Goal: Transaction & Acquisition: Purchase product/service

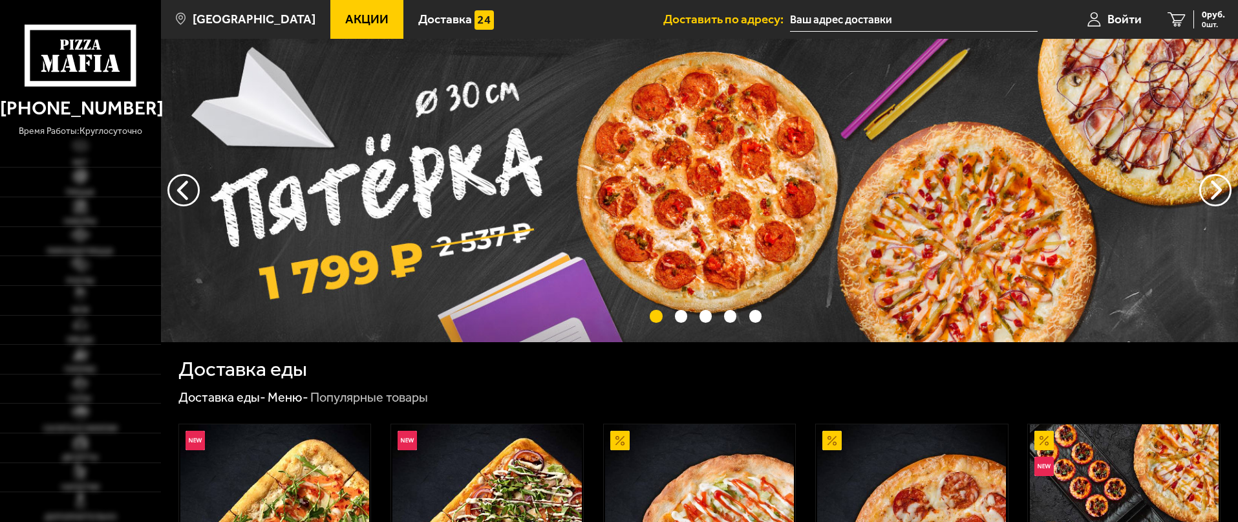
type input "[STREET_ADDRESS]"
click at [87, 179] on img at bounding box center [80, 176] width 14 height 14
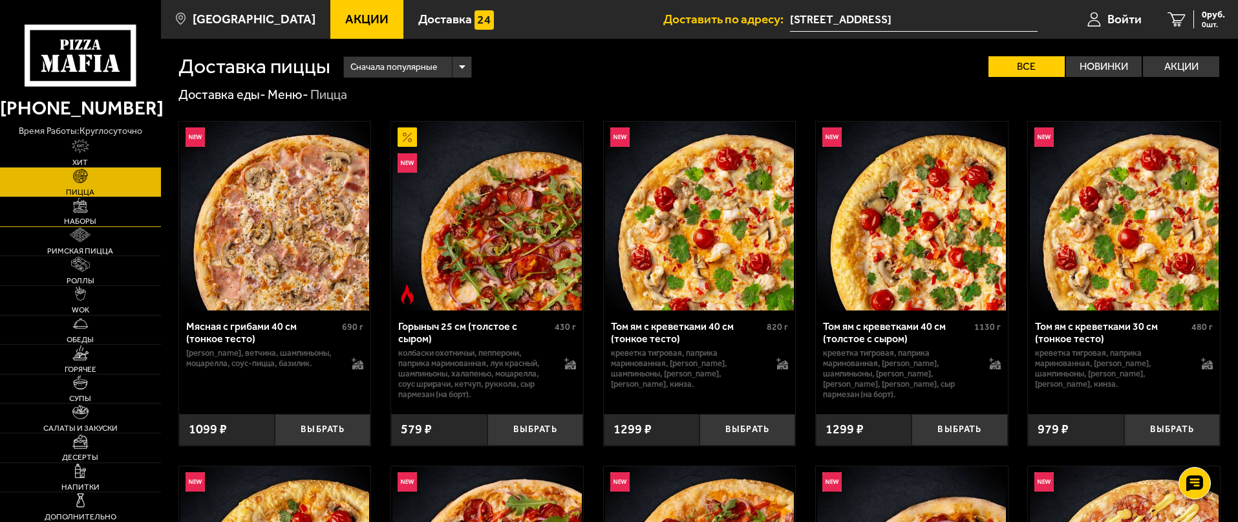
click at [85, 212] on img at bounding box center [80, 205] width 14 height 14
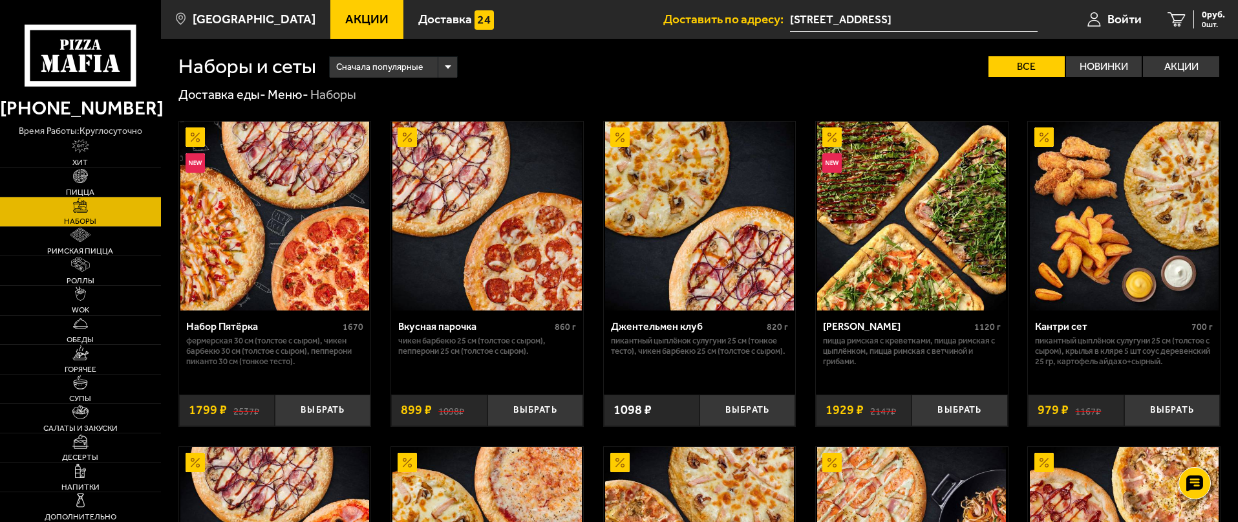
click at [308, 283] on img at bounding box center [274, 216] width 189 height 189
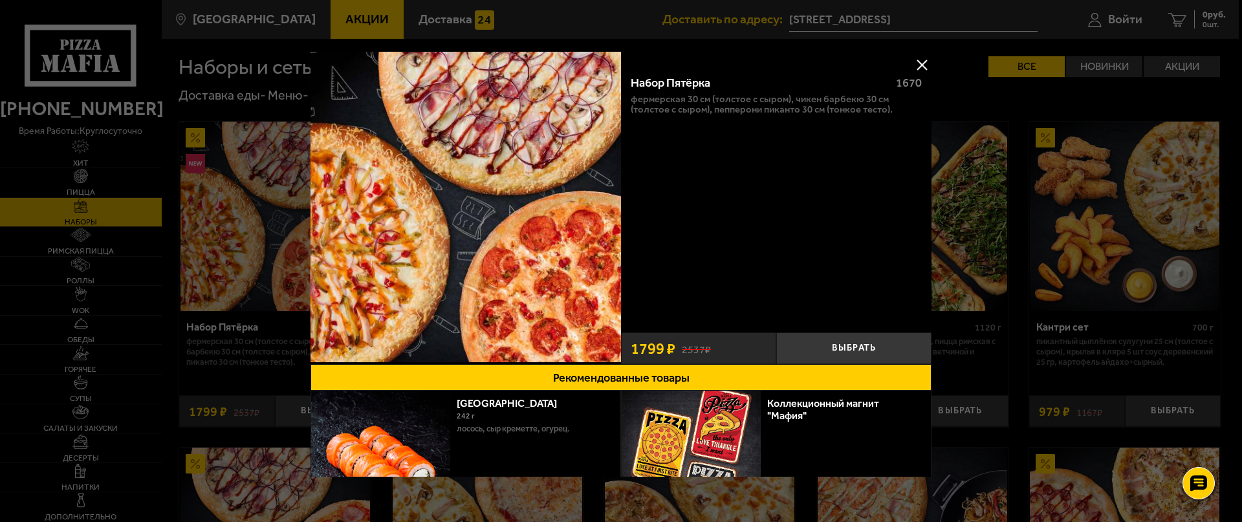
click at [920, 61] on button at bounding box center [921, 64] width 19 height 19
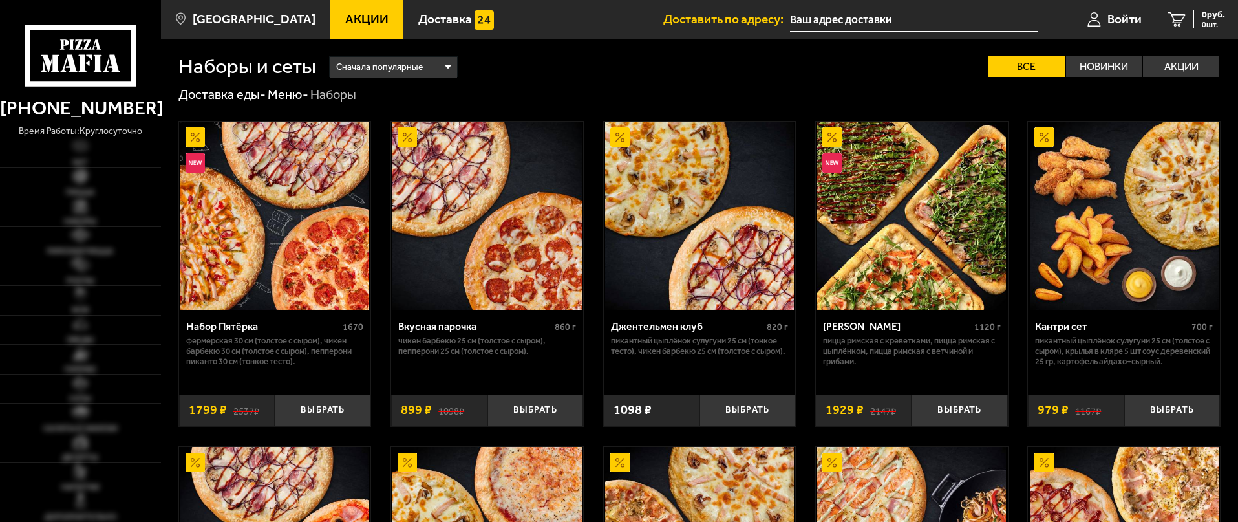
type input "[STREET_ADDRESS]"
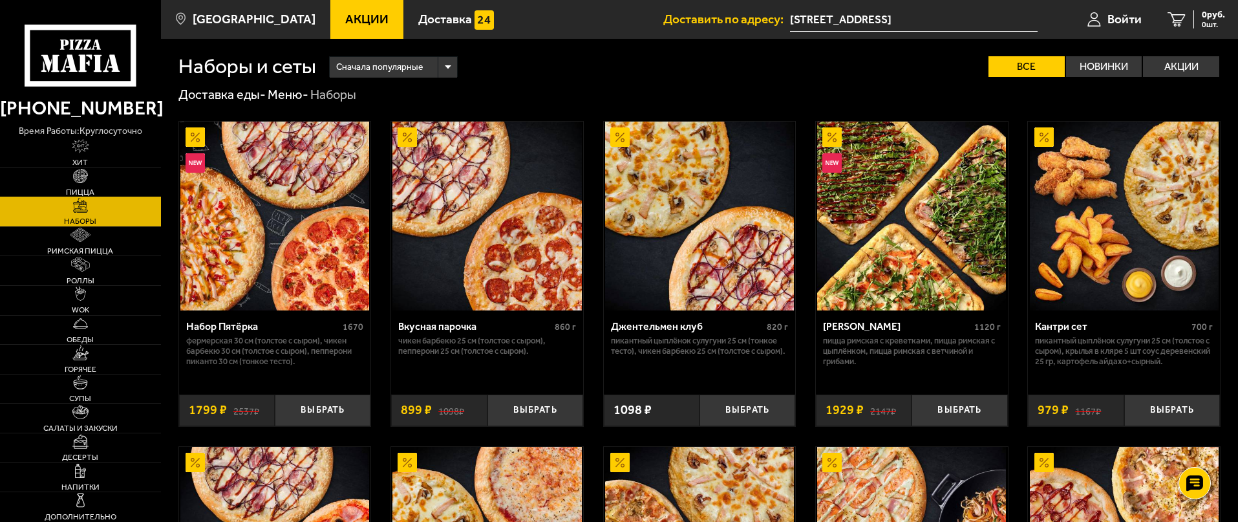
click at [89, 190] on span "Пицца" at bounding box center [80, 192] width 28 height 8
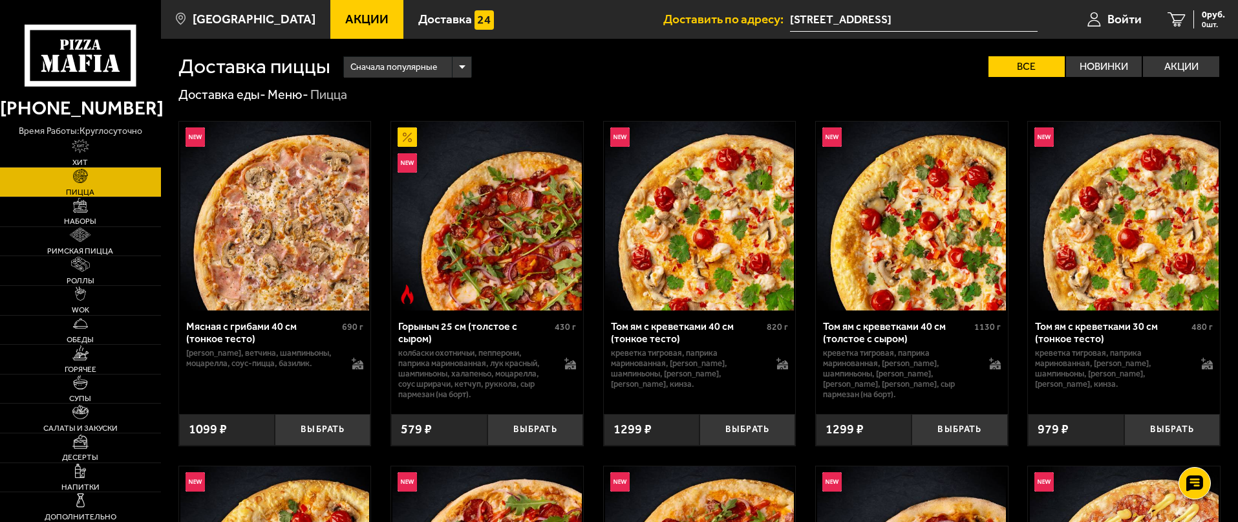
click at [487, 268] on img at bounding box center [487, 216] width 189 height 189
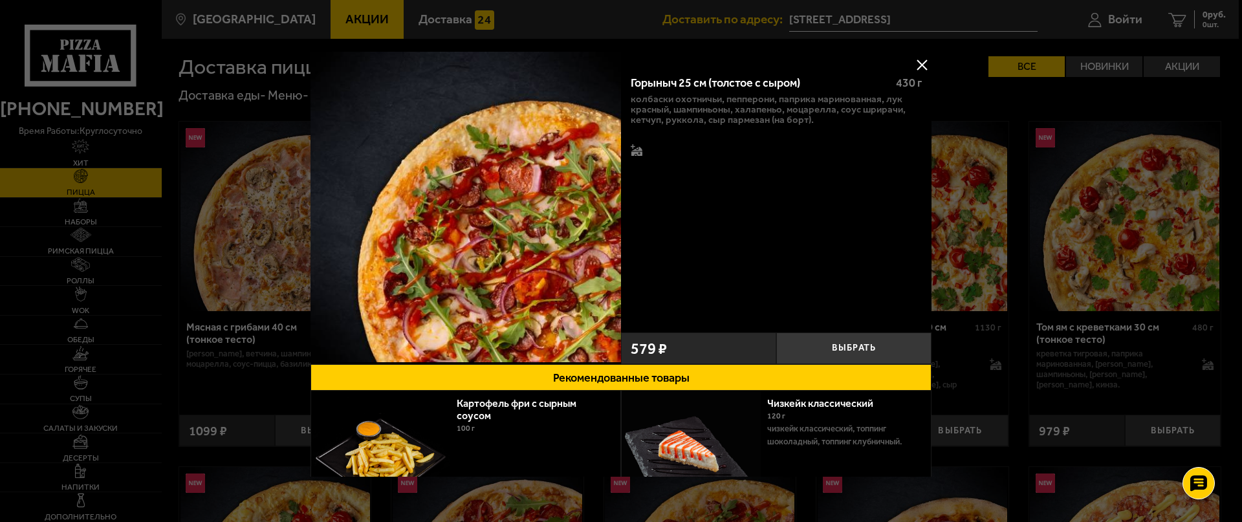
click at [918, 62] on button at bounding box center [921, 64] width 19 height 19
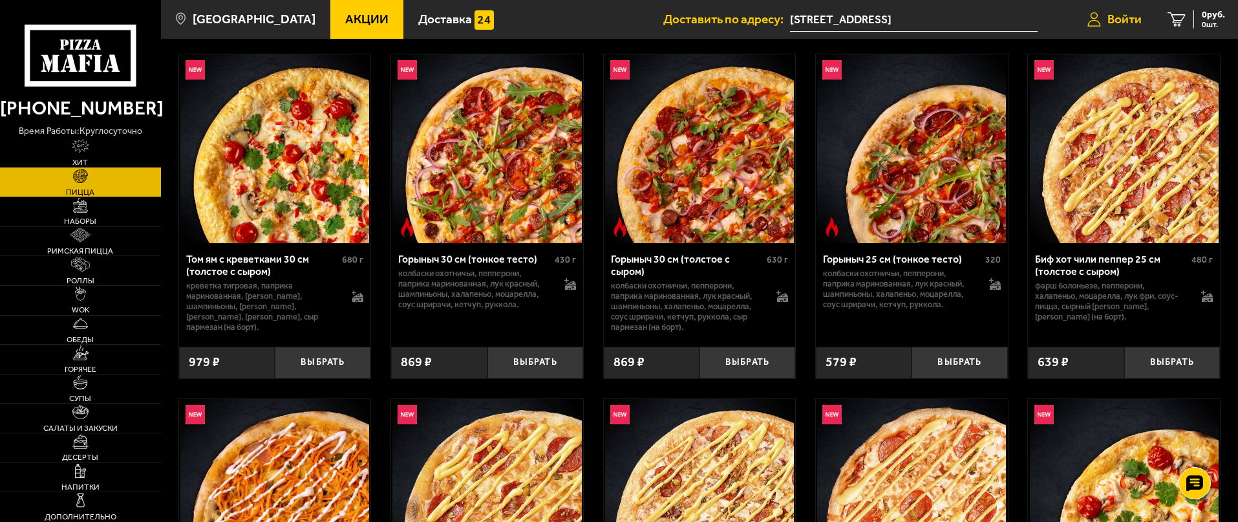
scroll to position [1449, 0]
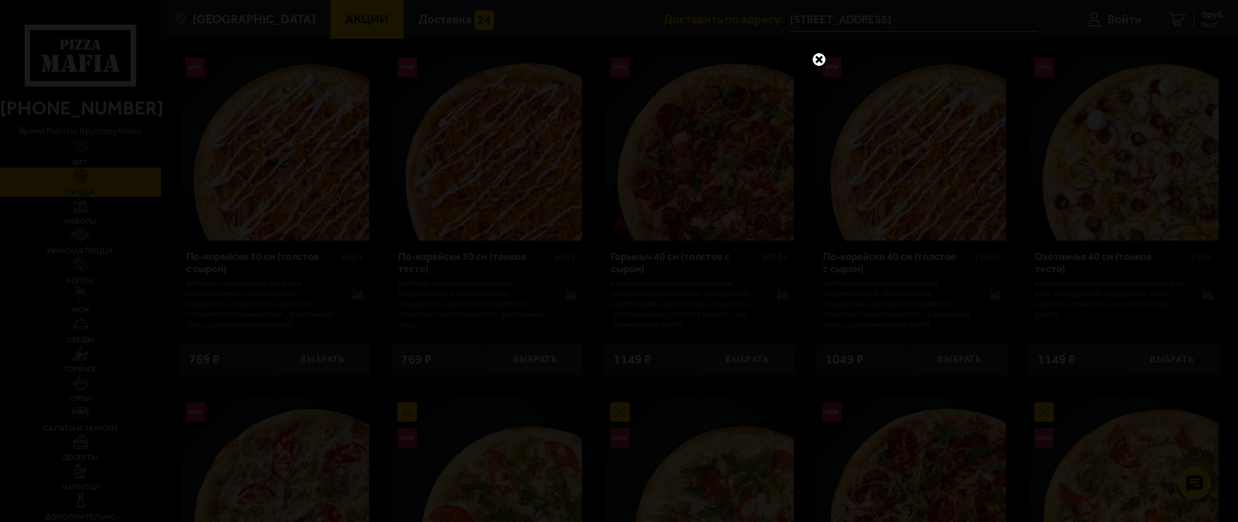
click at [823, 52] on link at bounding box center [819, 59] width 17 height 17
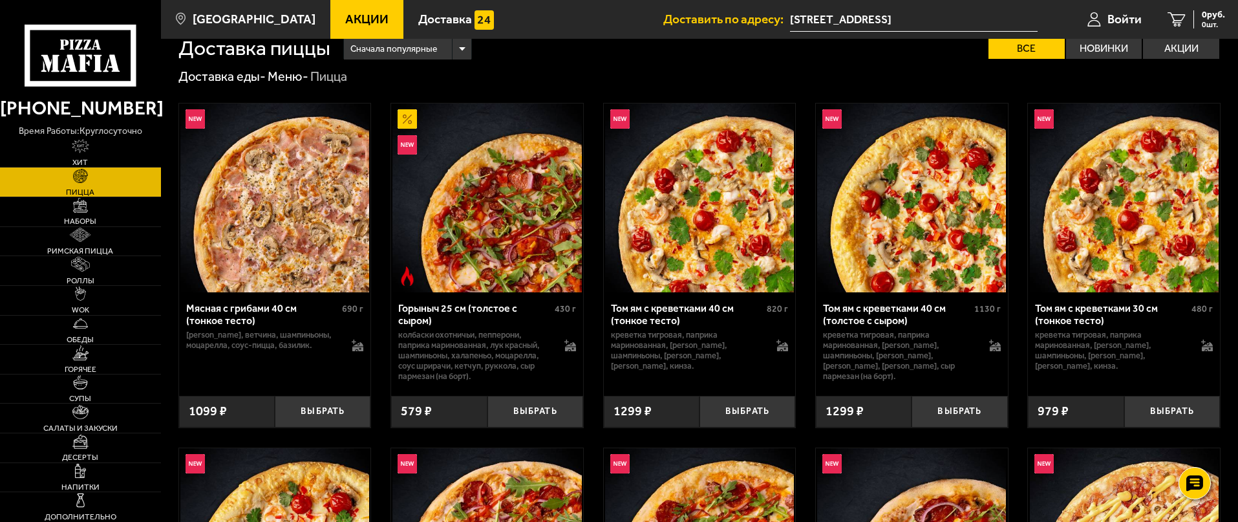
scroll to position [0, 0]
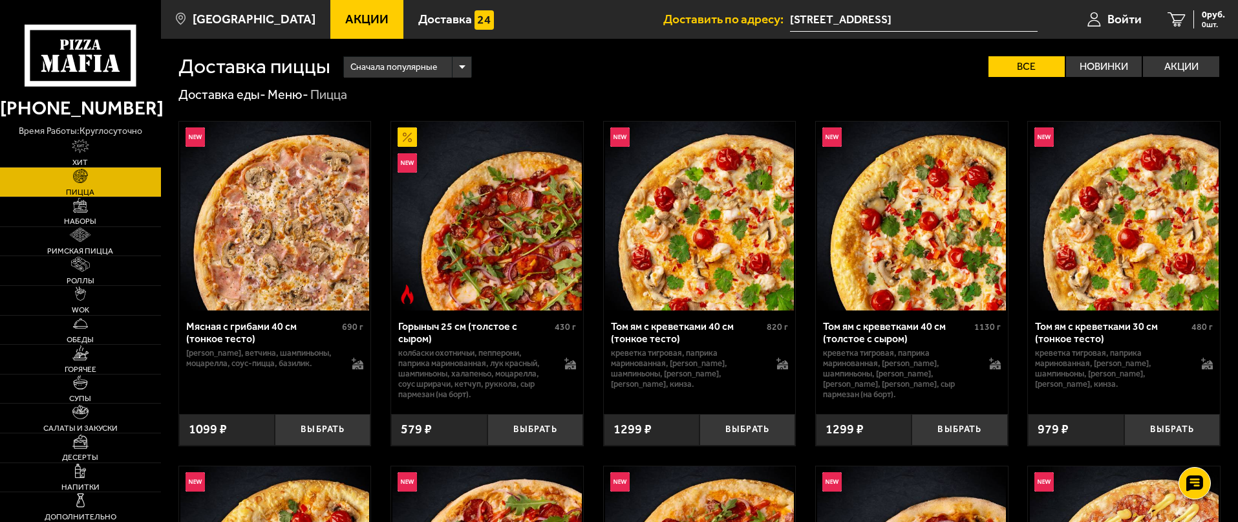
click at [550, 61] on div "Сначала популярные Все Новинки Акции Пожелания Острое блюдо Вегетарианское блюд…" at bounding box center [775, 66] width 890 height 21
click at [524, 423] on button "Выбрать" at bounding box center [536, 430] width 96 height 32
click at [333, 429] on button "Выбрать" at bounding box center [323, 430] width 96 height 32
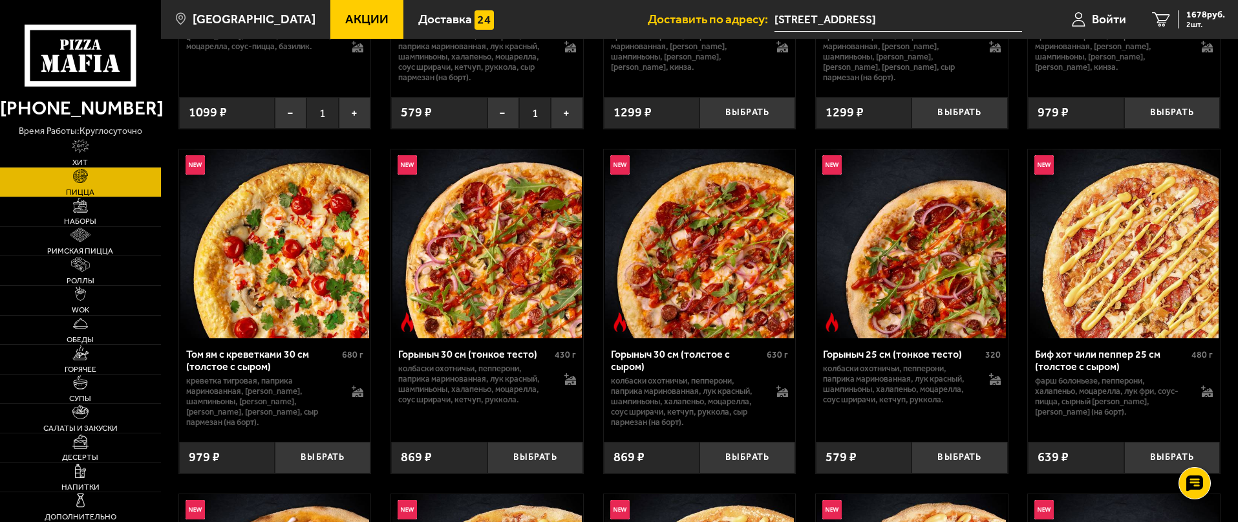
scroll to position [323, 0]
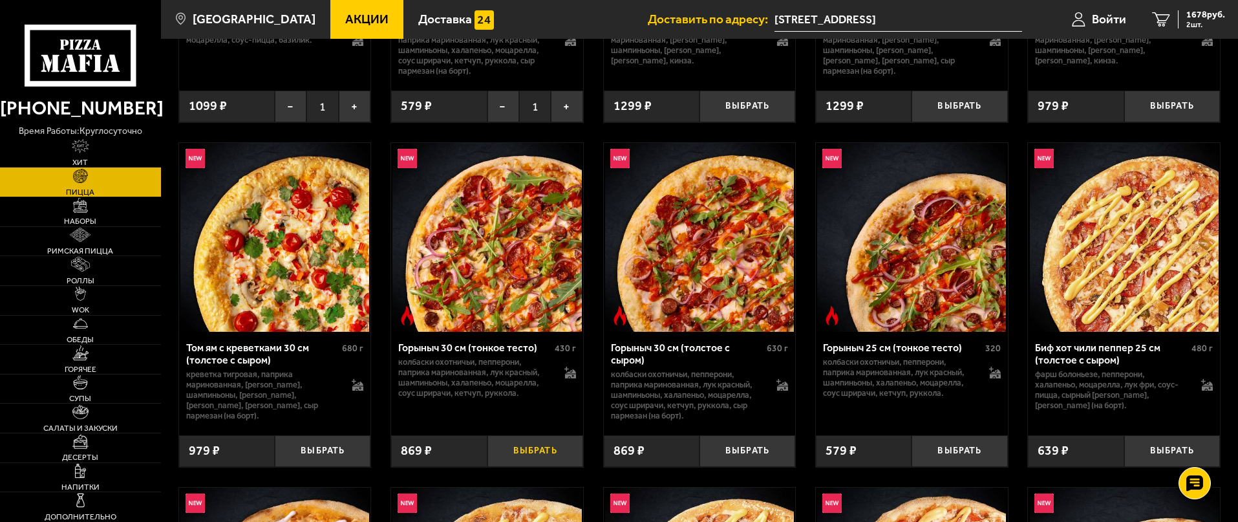
click at [538, 453] on button "Выбрать" at bounding box center [536, 451] width 96 height 32
click at [771, 454] on button "Выбрать" at bounding box center [748, 451] width 96 height 32
click at [975, 451] on button "Выбрать" at bounding box center [960, 451] width 96 height 32
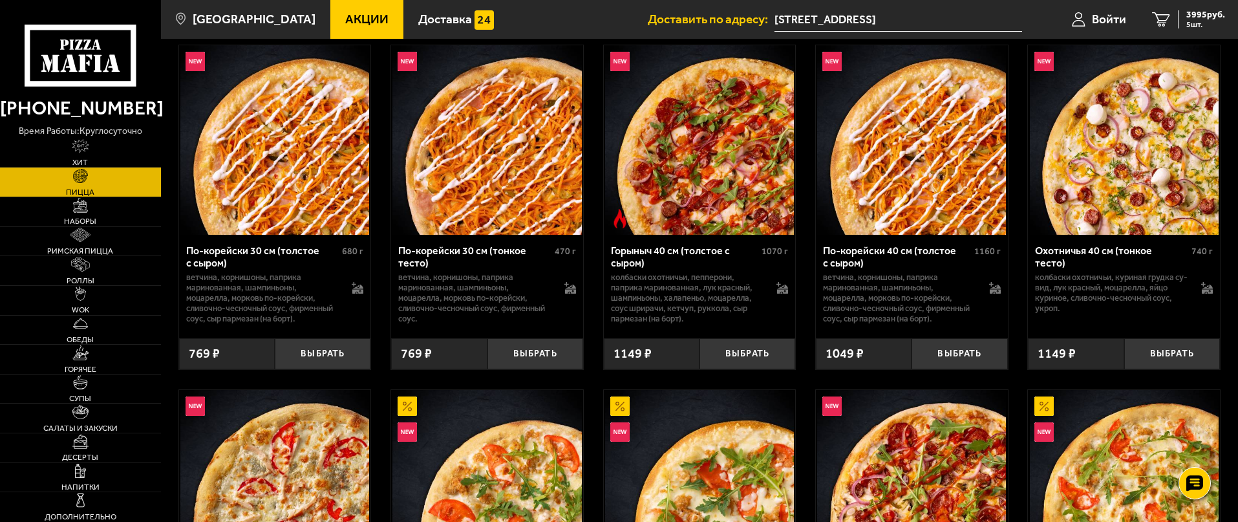
scroll to position [1487, 0]
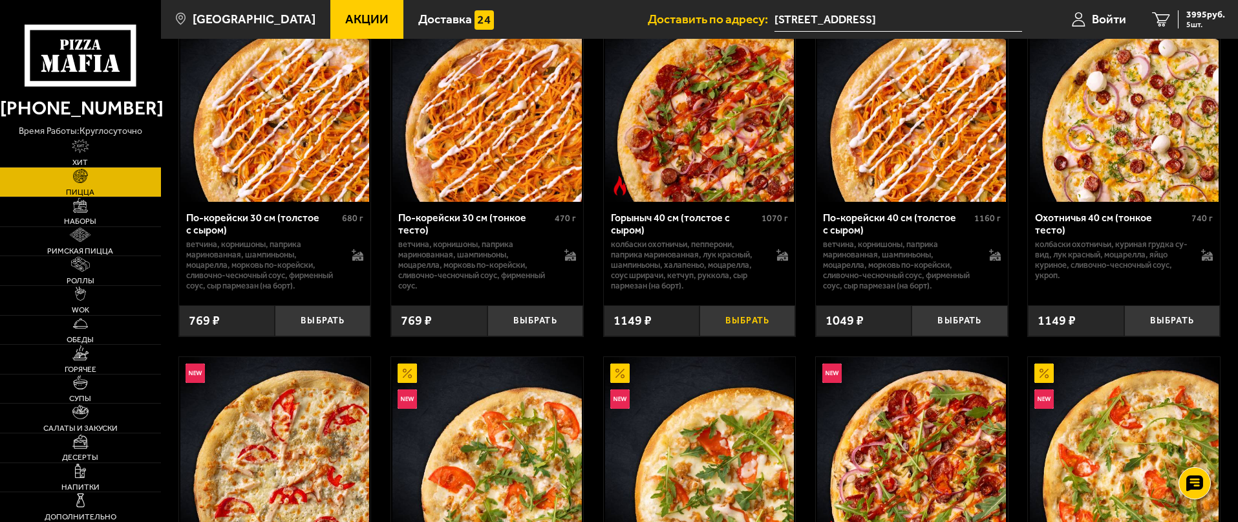
click at [759, 329] on button "Выбрать" at bounding box center [748, 321] width 96 height 32
click at [1178, 330] on button "Выбрать" at bounding box center [1173, 321] width 96 height 32
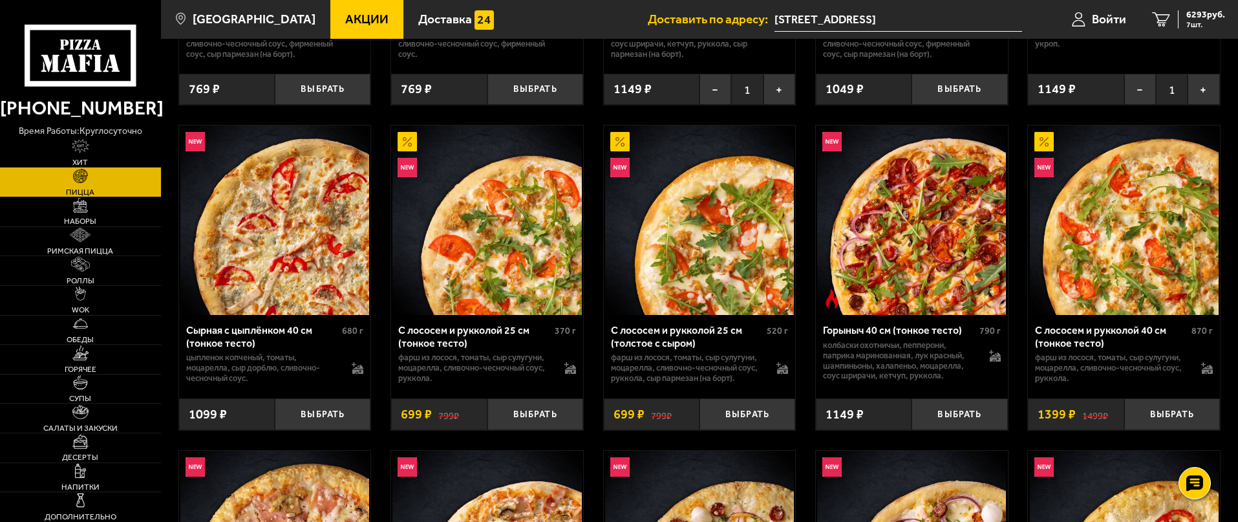
scroll to position [1811, 0]
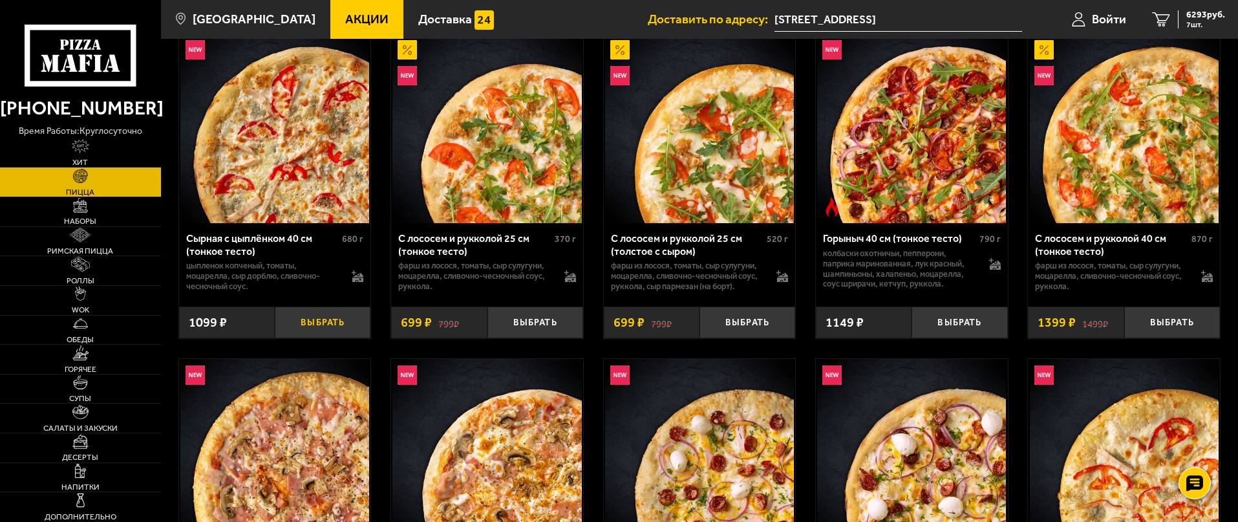
click at [351, 329] on button "Выбрать" at bounding box center [323, 323] width 96 height 32
click at [977, 326] on button "Выбрать" at bounding box center [960, 323] width 96 height 32
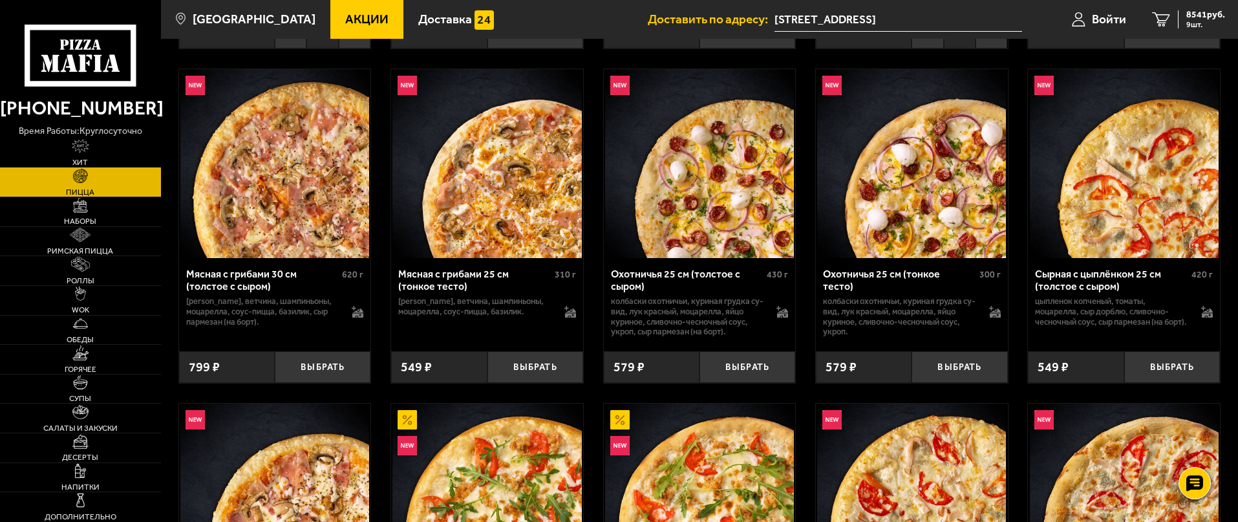
scroll to position [2134, 0]
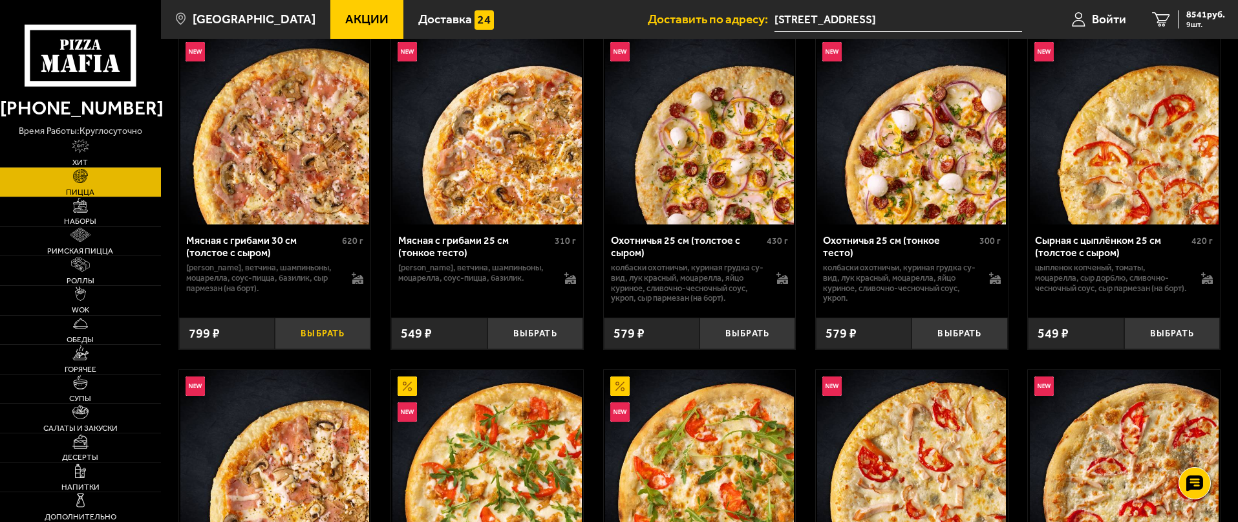
click at [321, 327] on button "Выбрать" at bounding box center [323, 334] width 96 height 32
click at [553, 336] on button "Выбрать" at bounding box center [536, 334] width 96 height 32
click at [781, 345] on button "Выбрать" at bounding box center [748, 334] width 96 height 32
click at [964, 342] on button "Выбрать" at bounding box center [960, 334] width 96 height 32
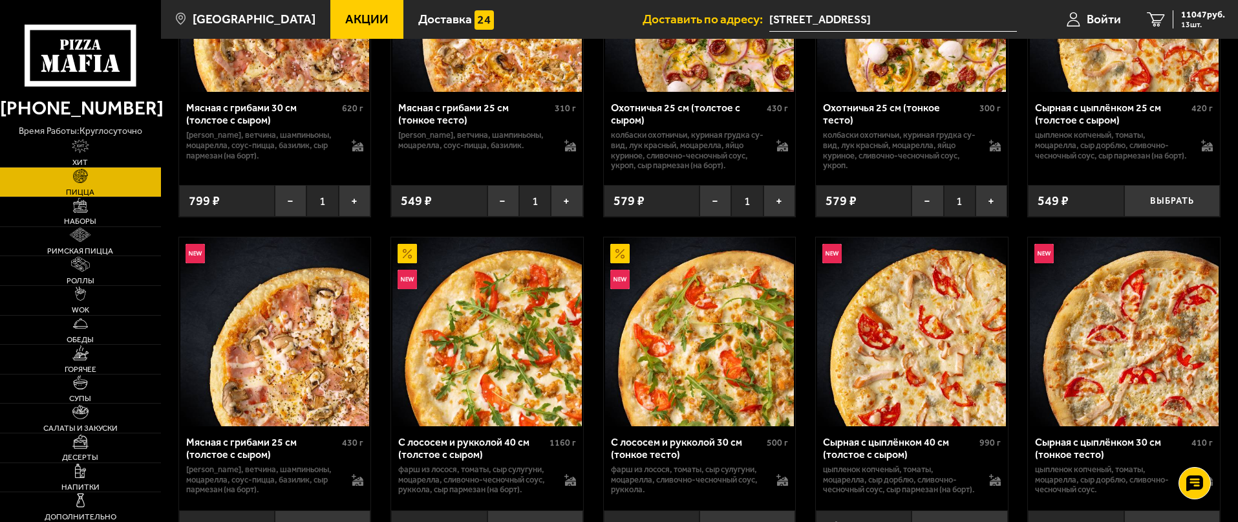
scroll to position [2263, 0]
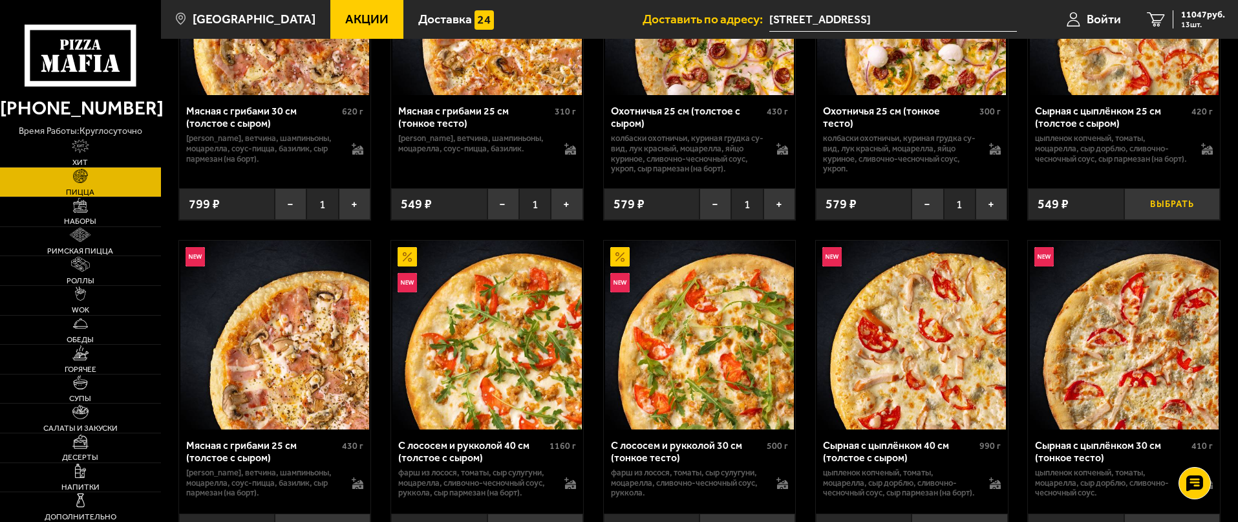
click at [1169, 208] on button "Выбрать" at bounding box center [1173, 204] width 96 height 32
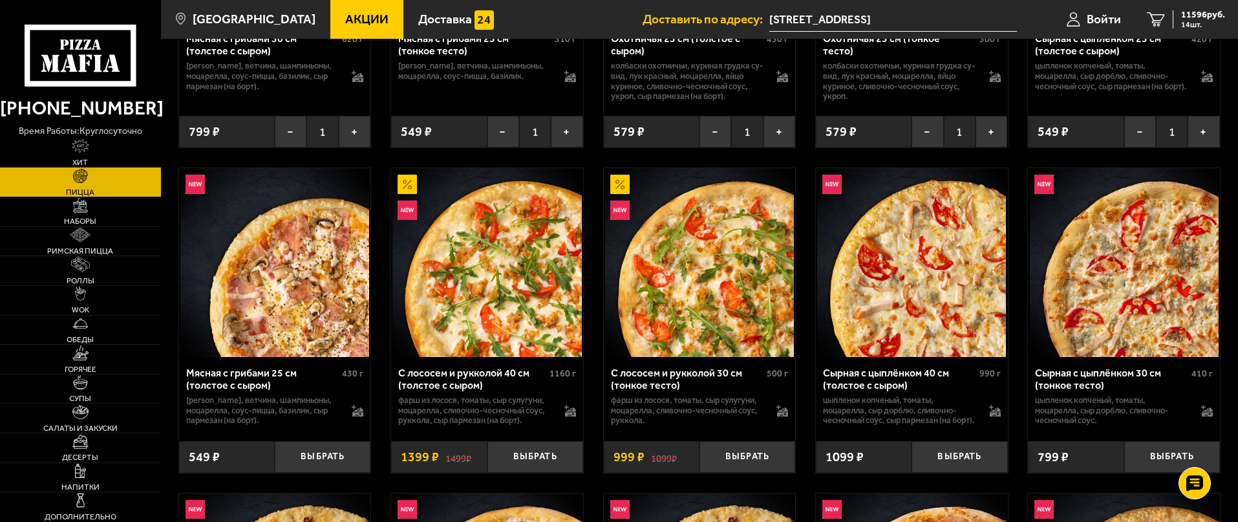
scroll to position [2393, 0]
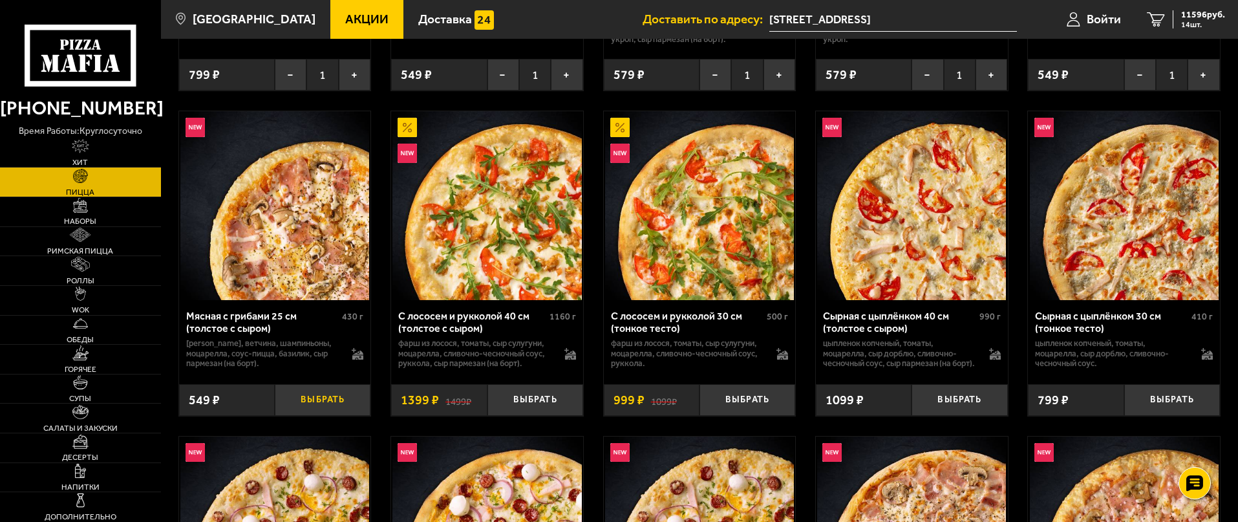
click at [315, 410] on button "Выбрать" at bounding box center [323, 400] width 96 height 32
click at [952, 416] on button "Выбрать" at bounding box center [960, 400] width 96 height 32
click at [1161, 416] on button "Выбрать" at bounding box center [1173, 400] width 96 height 32
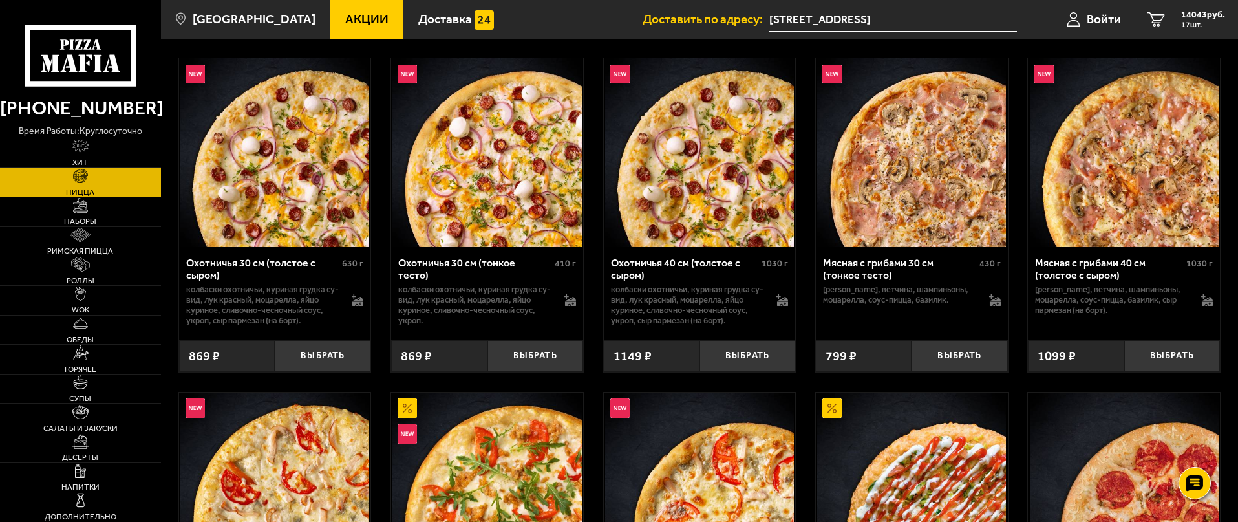
scroll to position [2781, 0]
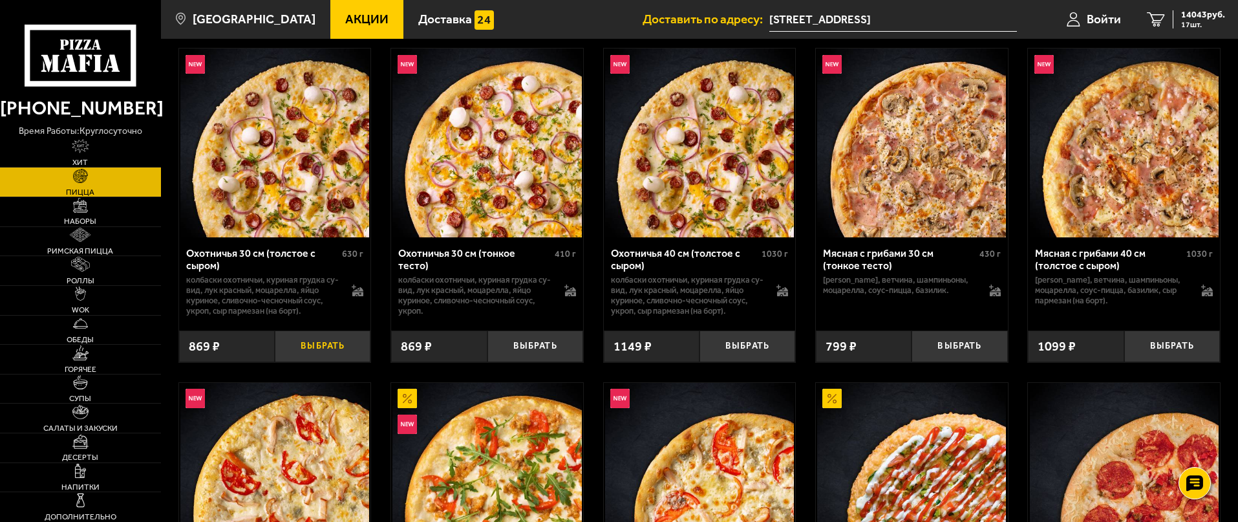
click at [344, 362] on button "Выбрать" at bounding box center [323, 346] width 96 height 32
click at [553, 362] on button "Выбрать" at bounding box center [536, 346] width 96 height 32
click at [753, 362] on button "Выбрать" at bounding box center [748, 346] width 96 height 32
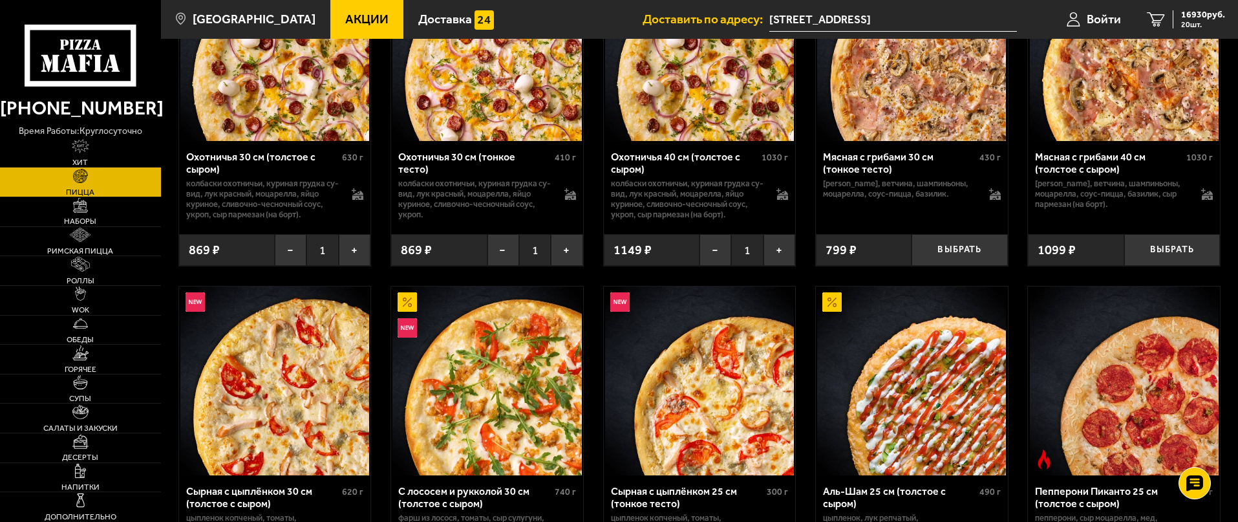
scroll to position [2910, 0]
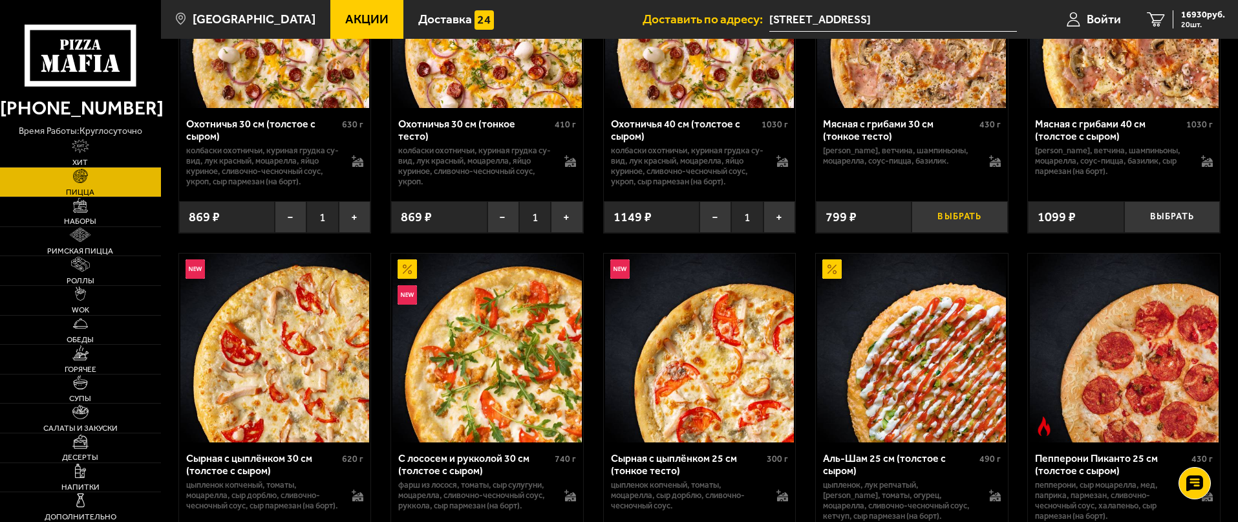
click at [973, 233] on button "Выбрать" at bounding box center [960, 217] width 96 height 32
click at [1180, 233] on button "Выбрать" at bounding box center [1173, 217] width 96 height 32
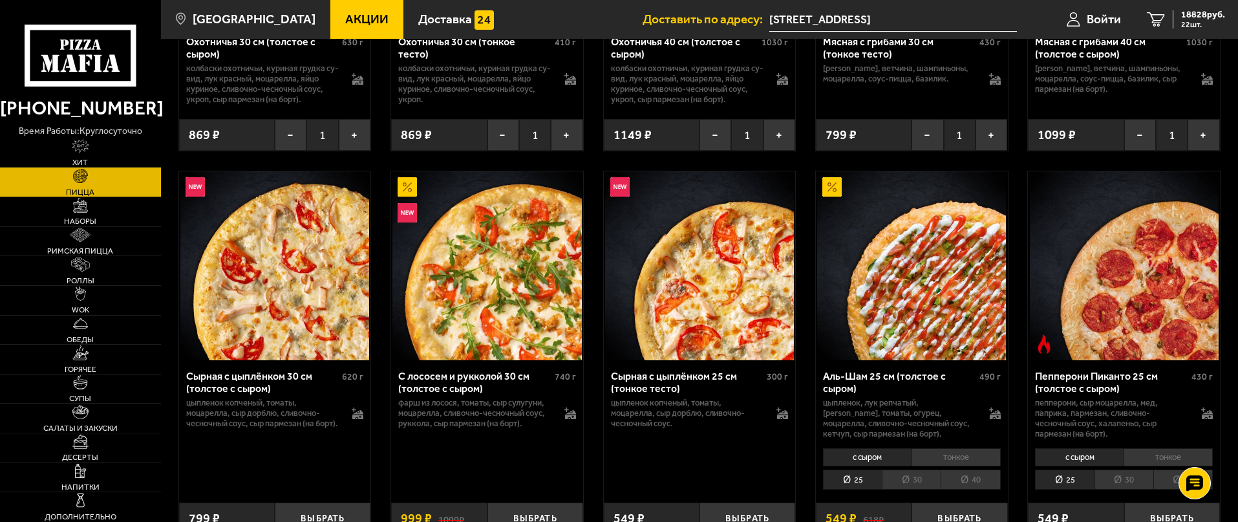
scroll to position [3104, 0]
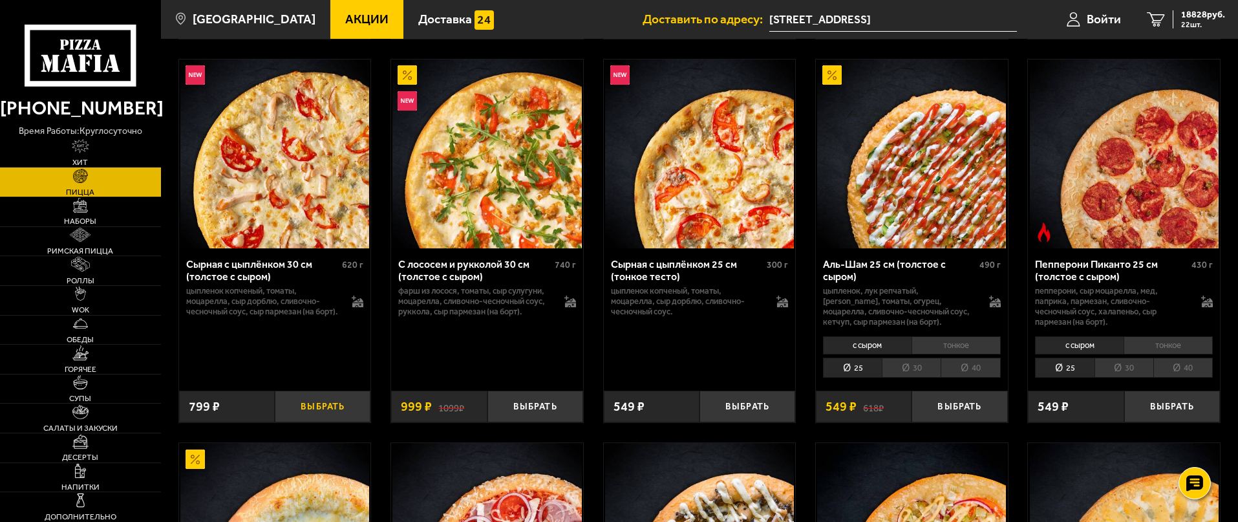
click at [341, 411] on button "Выбрать" at bounding box center [323, 407] width 96 height 32
click at [759, 418] on button "Выбрать" at bounding box center [748, 407] width 96 height 32
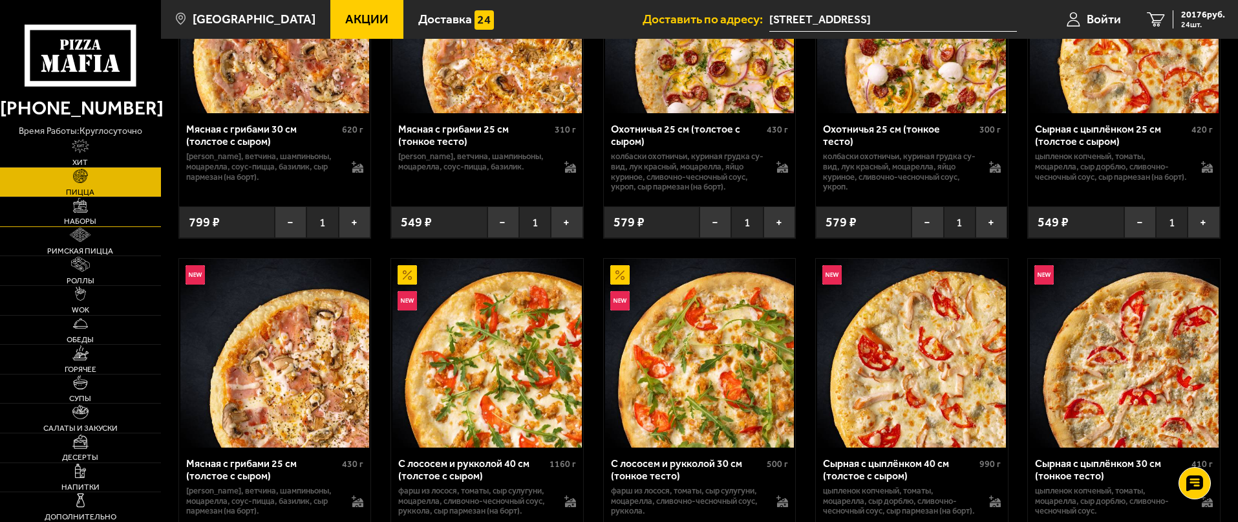
scroll to position [2069, 0]
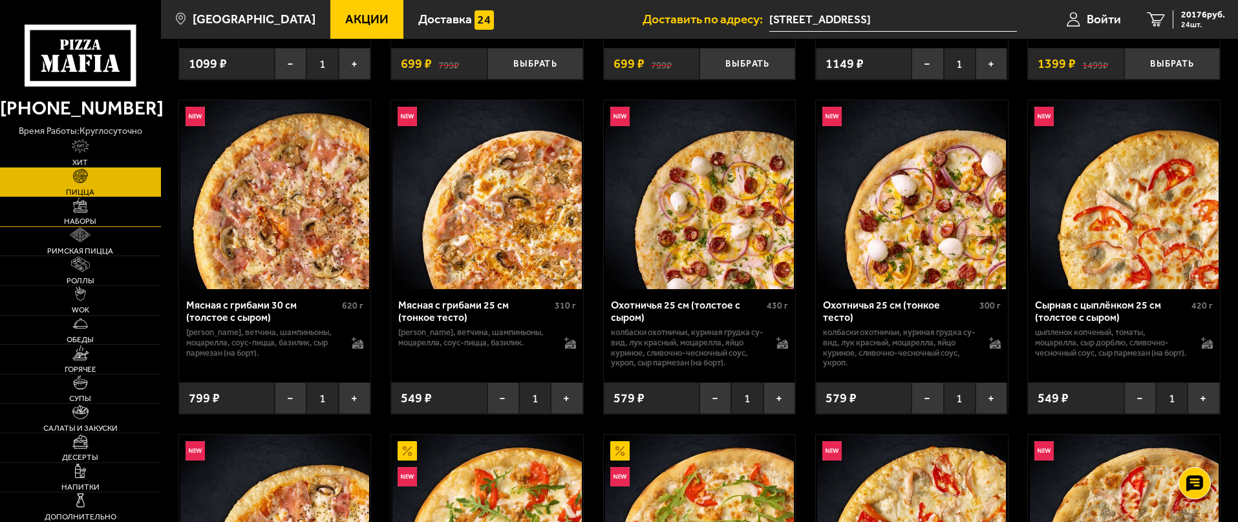
click at [94, 214] on link "Наборы" at bounding box center [80, 211] width 161 height 29
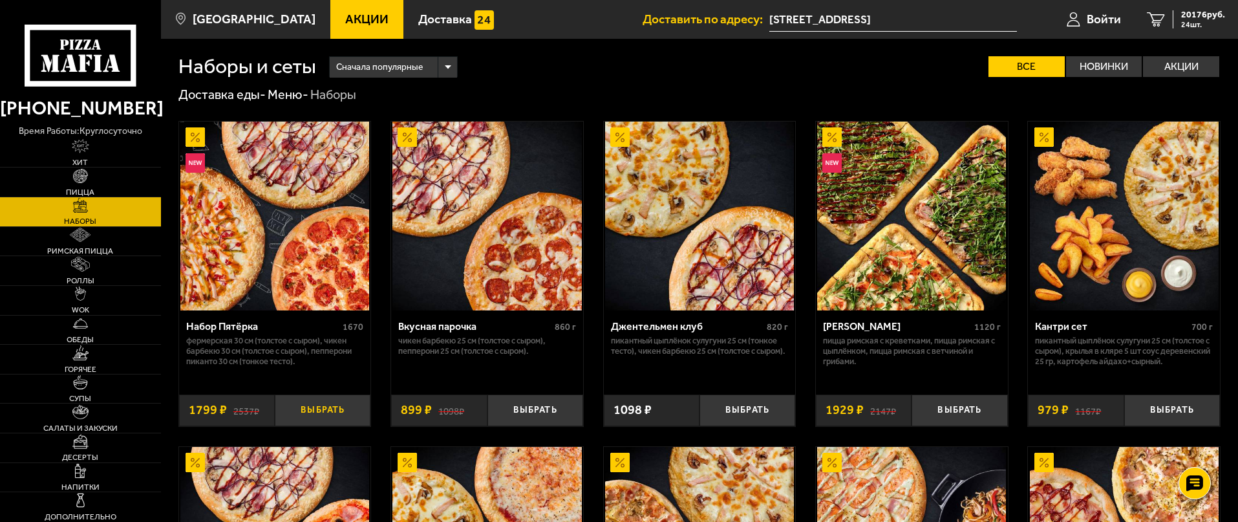
click at [341, 411] on button "Выбрать" at bounding box center [323, 410] width 96 height 32
click at [767, 403] on button "Выбрать" at bounding box center [748, 410] width 96 height 32
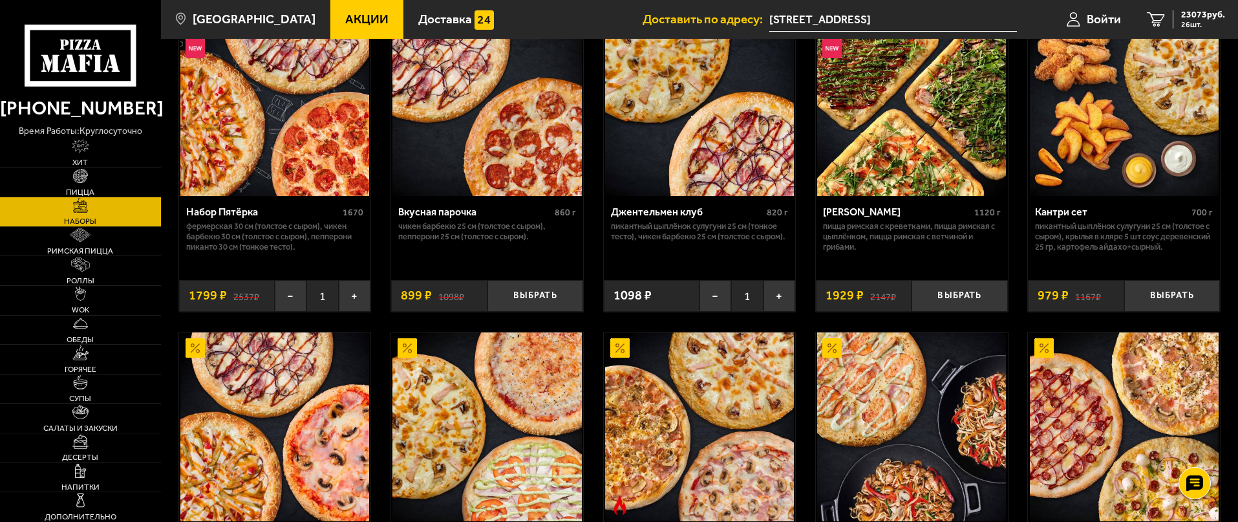
scroll to position [259, 0]
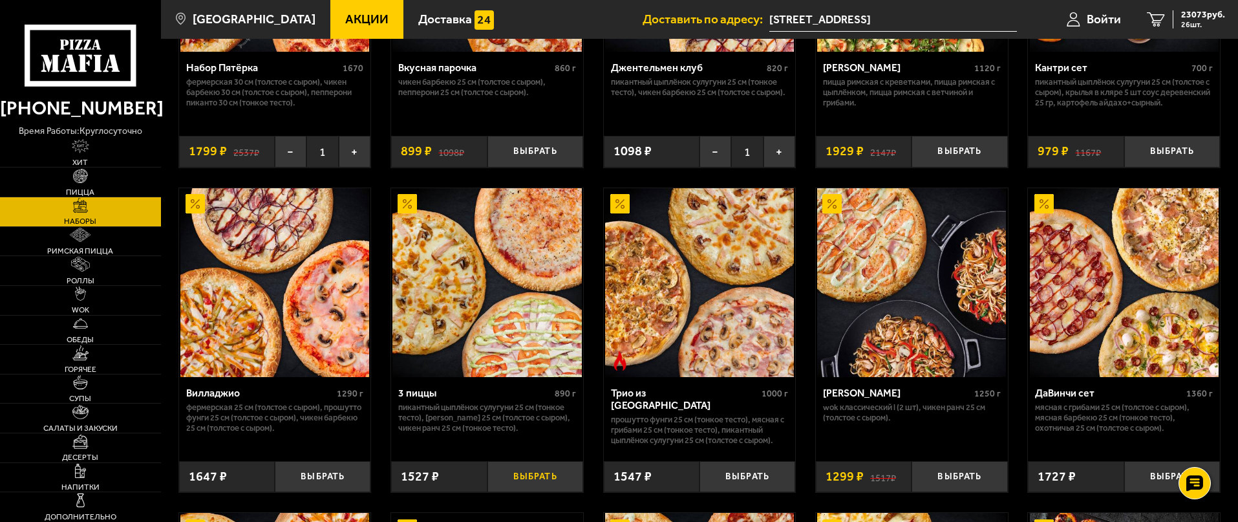
click at [552, 469] on button "Выбрать" at bounding box center [536, 477] width 96 height 32
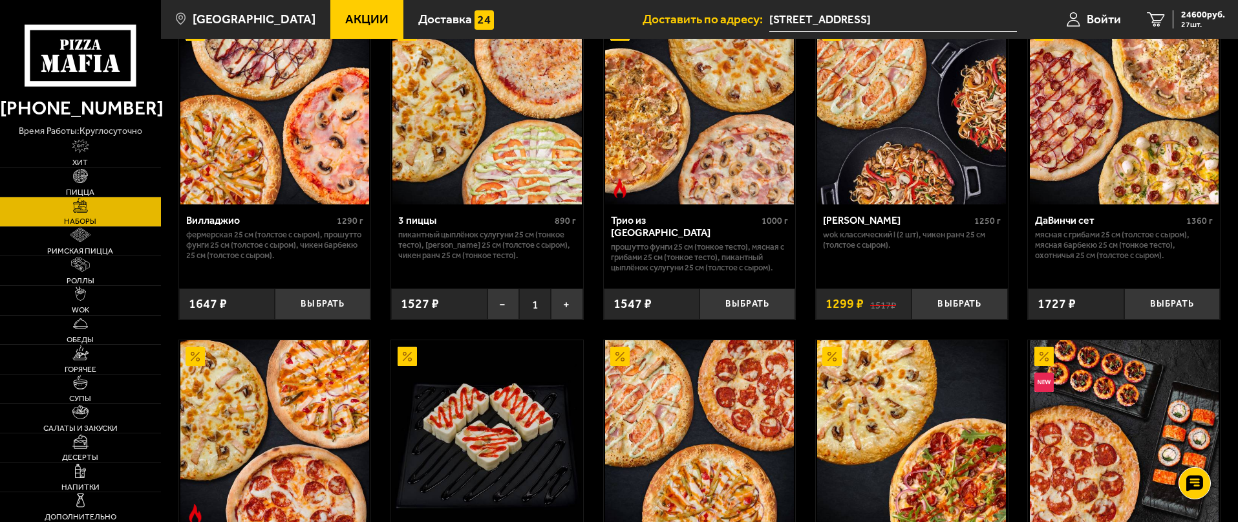
scroll to position [453, 0]
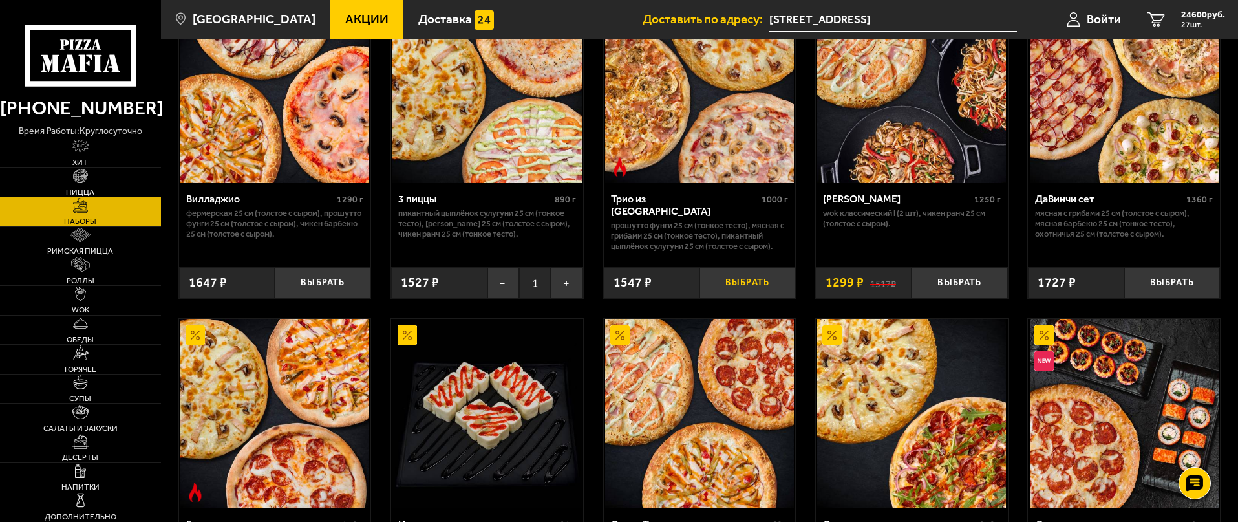
click at [740, 281] on button "Выбрать" at bounding box center [748, 283] width 96 height 32
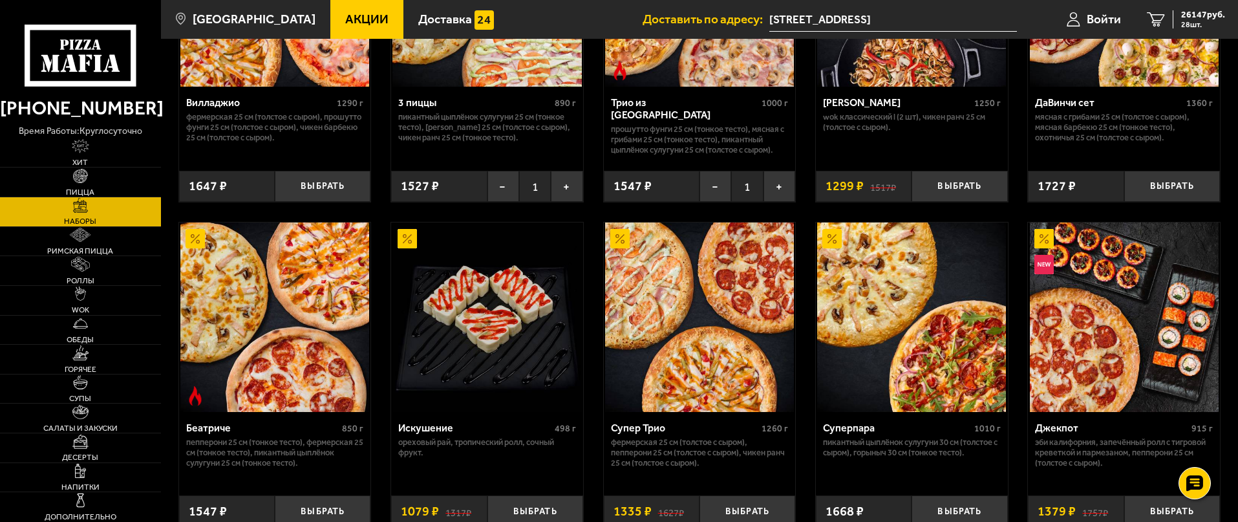
scroll to position [647, 0]
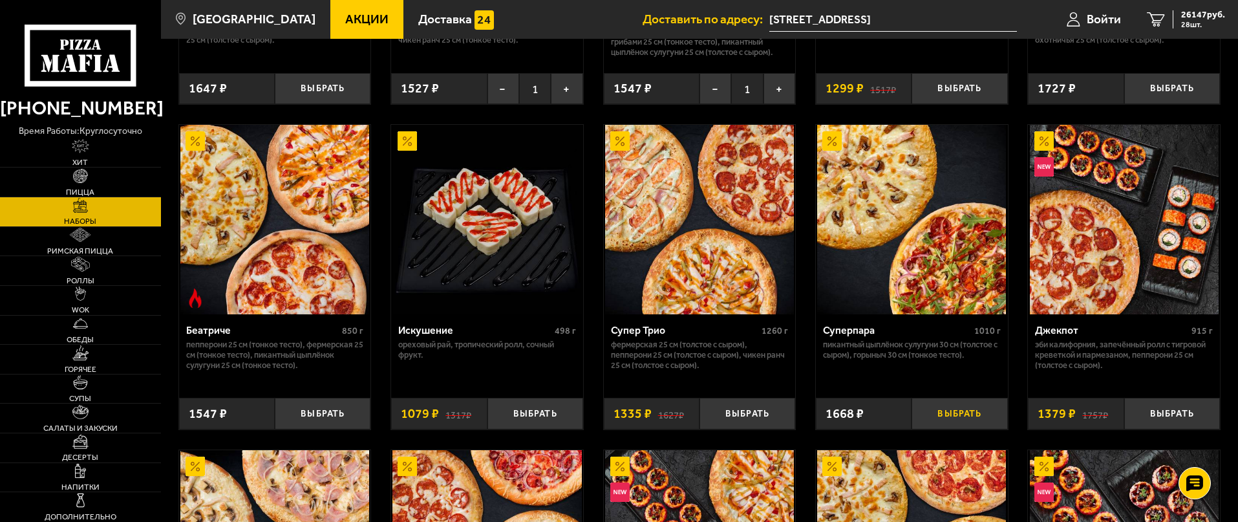
click at [947, 411] on button "Выбрать" at bounding box center [960, 414] width 96 height 32
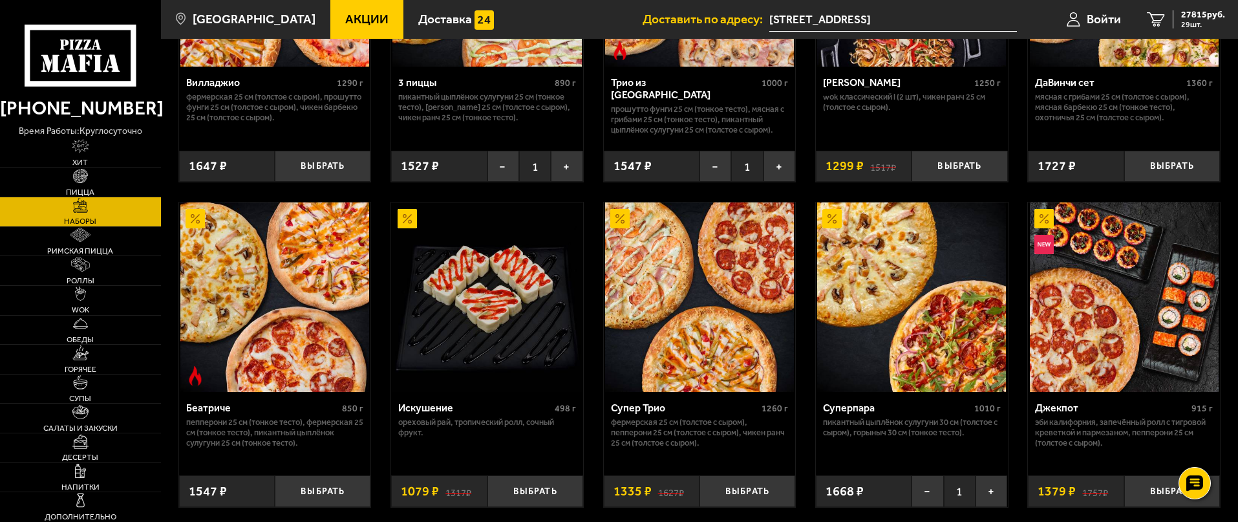
scroll to position [582, 0]
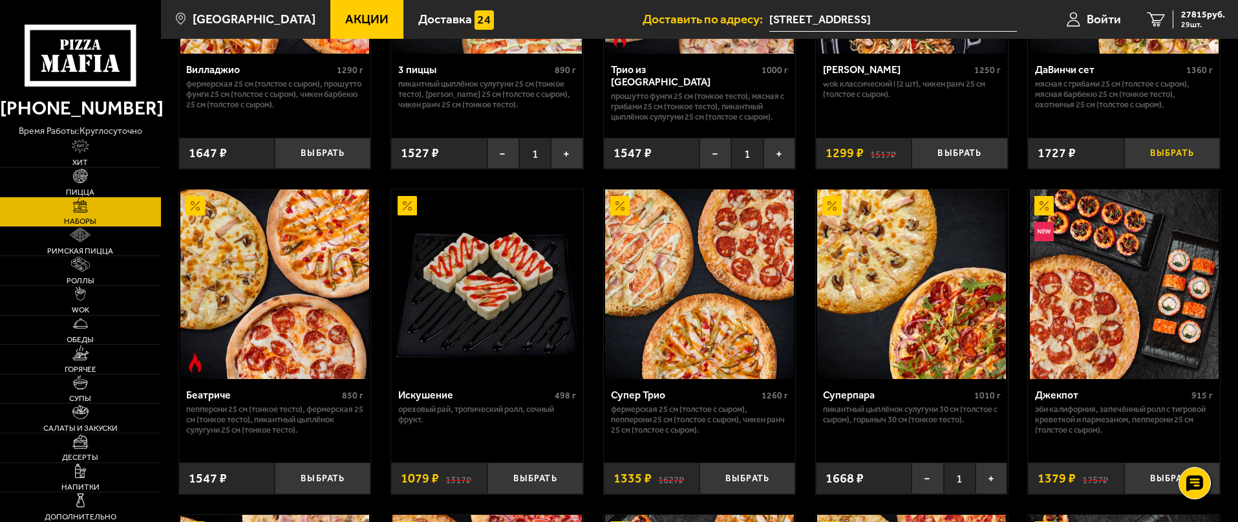
click at [1169, 142] on button "Выбрать" at bounding box center [1173, 154] width 96 height 32
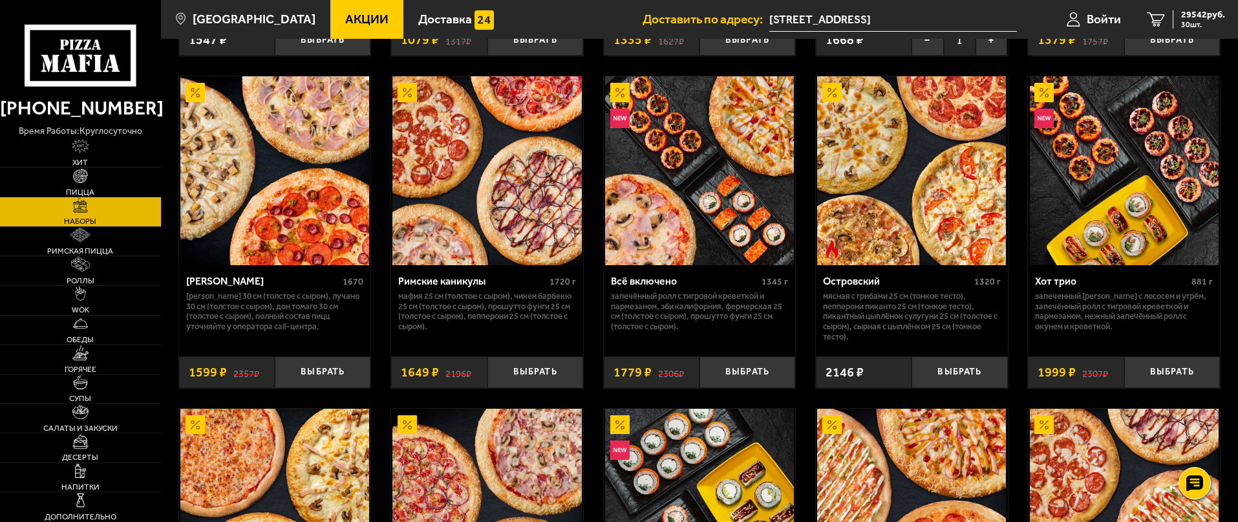
scroll to position [1035, 0]
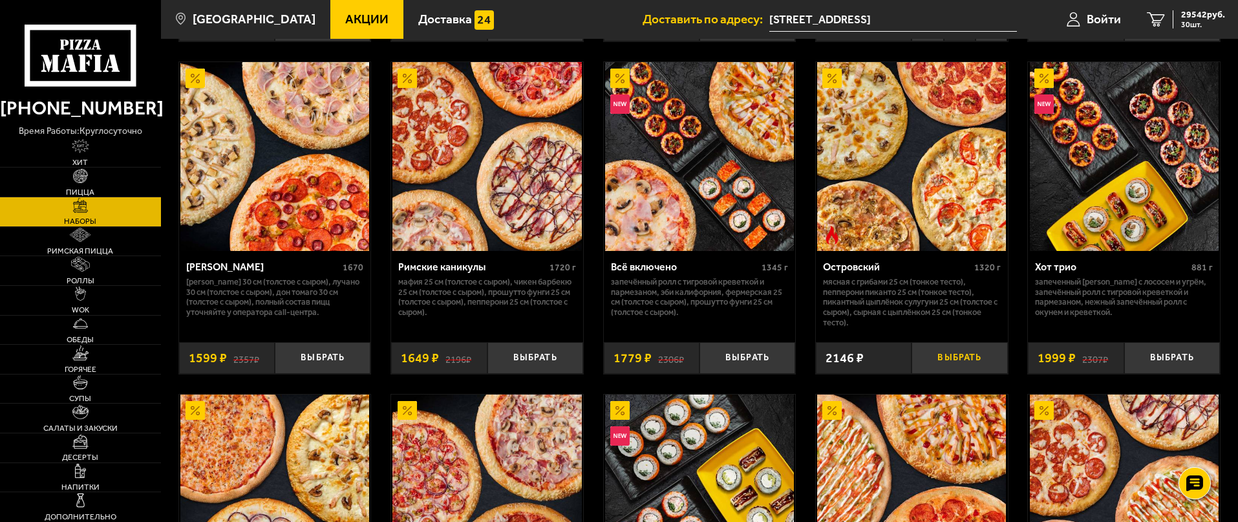
click at [989, 359] on button "Выбрать" at bounding box center [960, 358] width 96 height 32
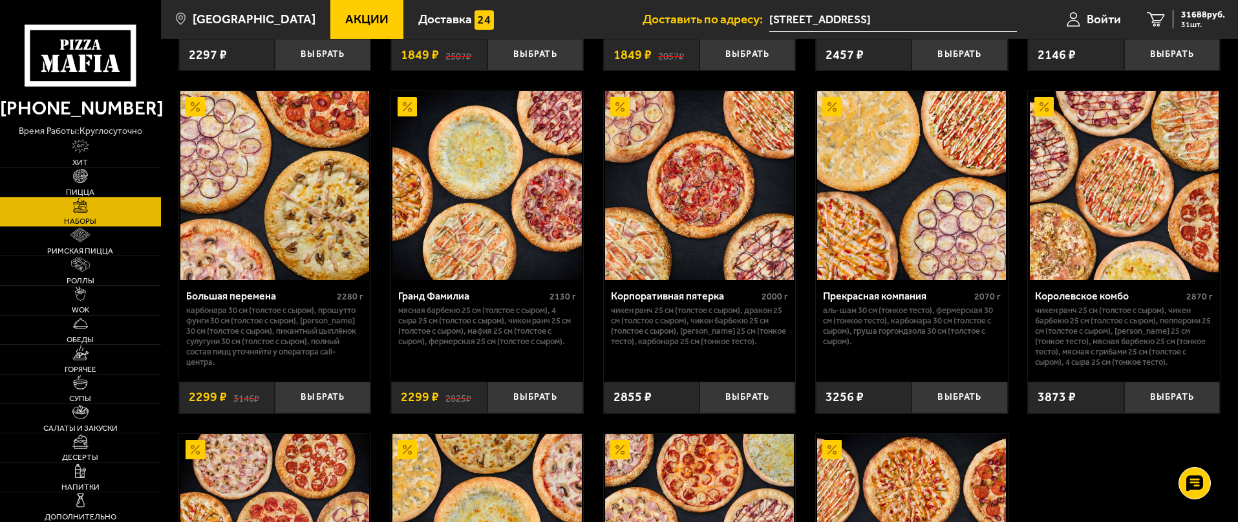
scroll to position [1746, 0]
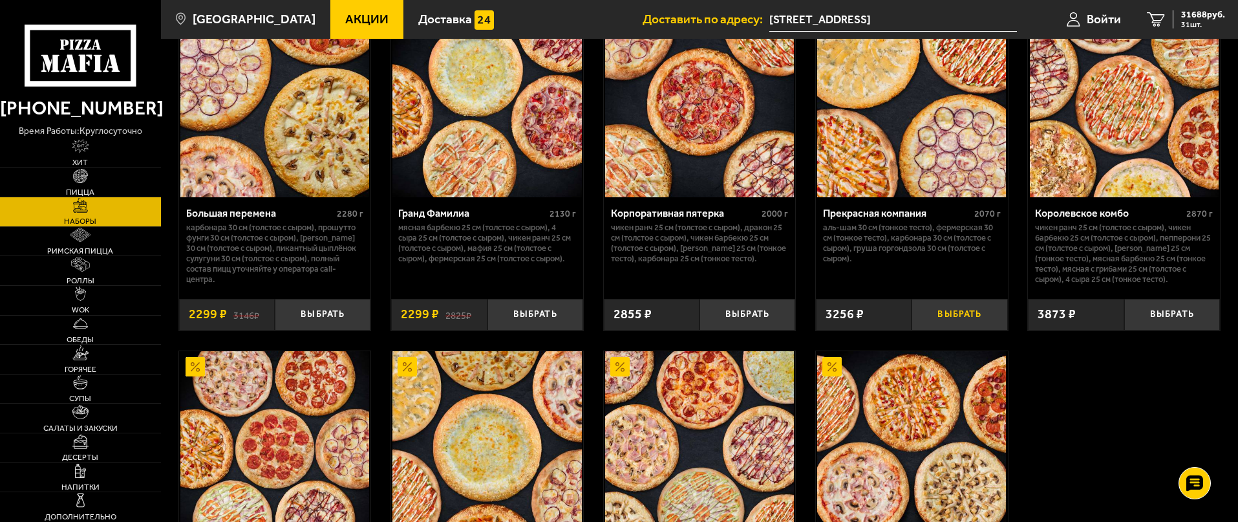
click at [955, 318] on button "Выбрать" at bounding box center [960, 315] width 96 height 32
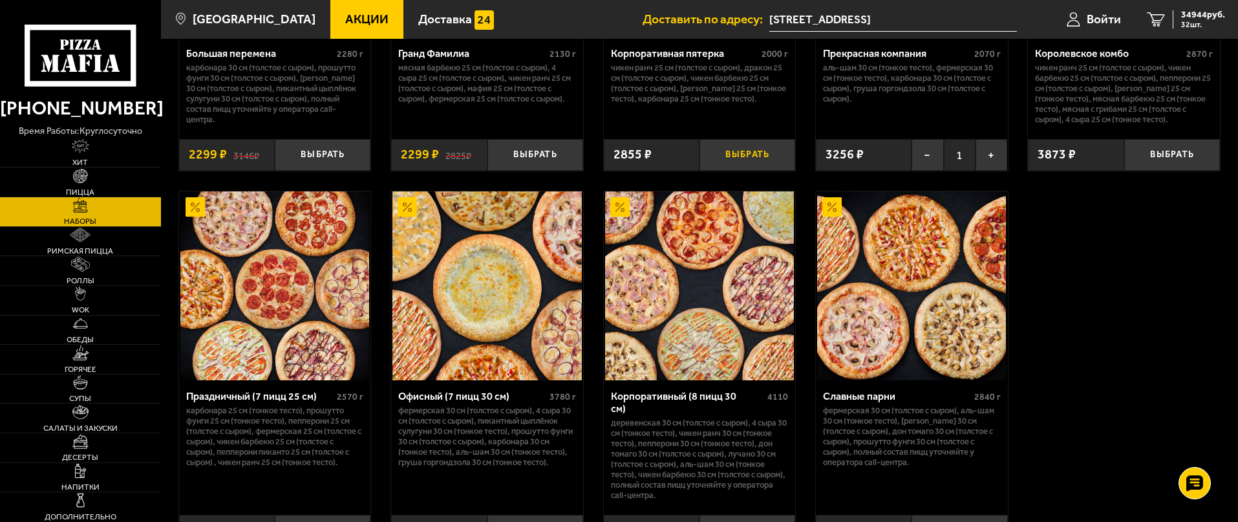
scroll to position [1811, 0]
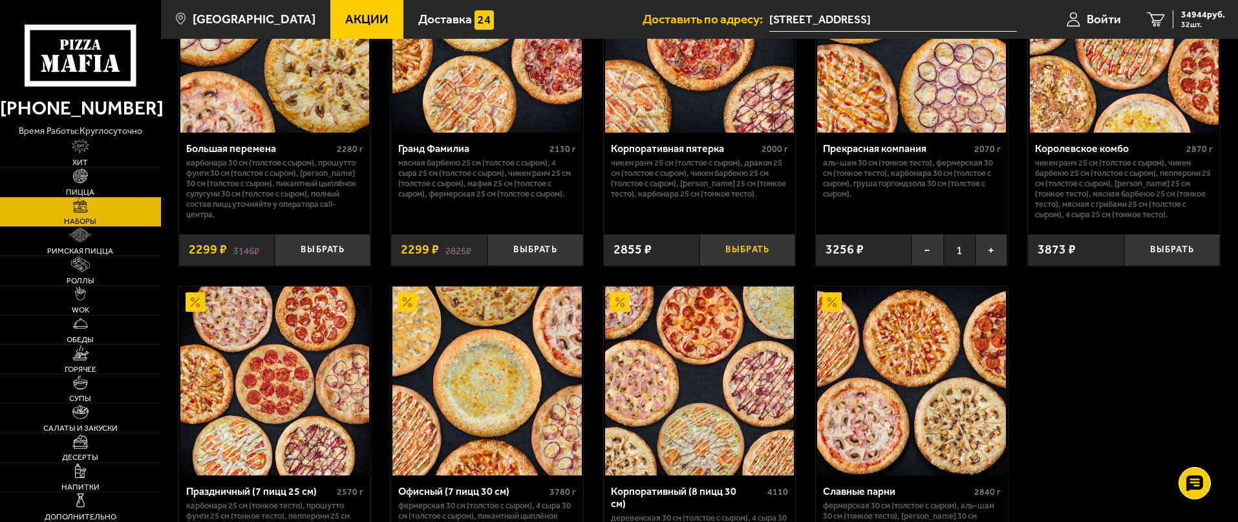
click at [755, 251] on button "Выбрать" at bounding box center [748, 250] width 96 height 32
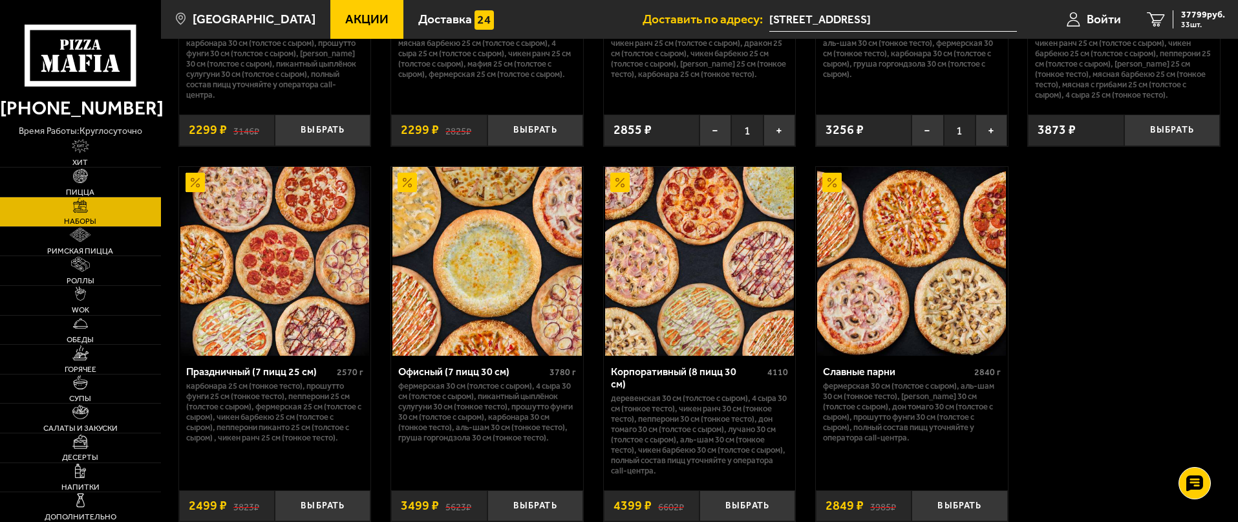
scroll to position [2051, 0]
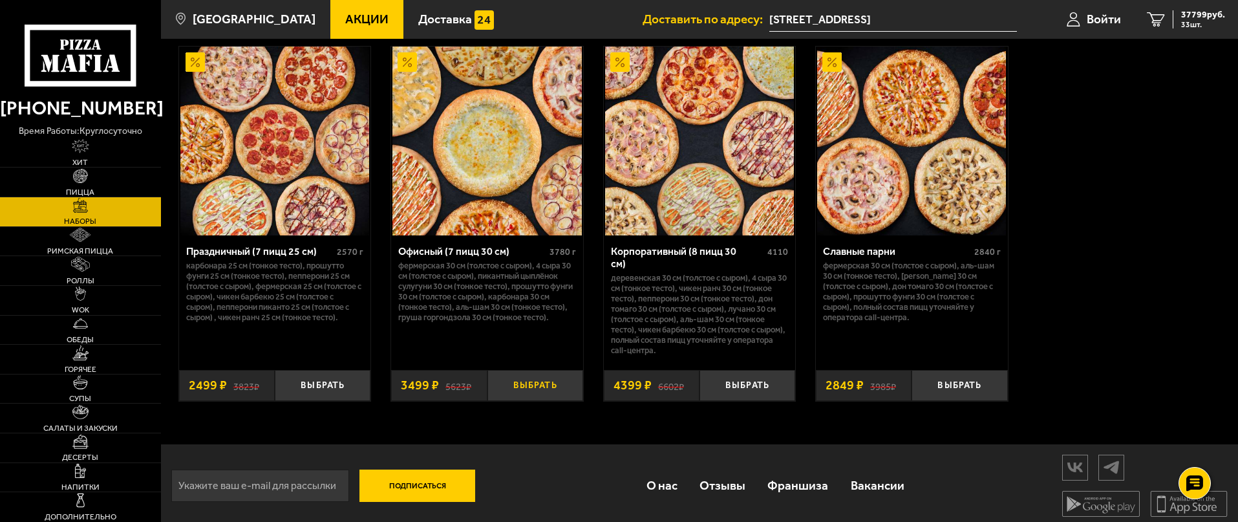
click at [531, 370] on button "Выбрать" at bounding box center [536, 386] width 96 height 32
click at [1217, 23] on span "34 шт." at bounding box center [1203, 25] width 44 height 8
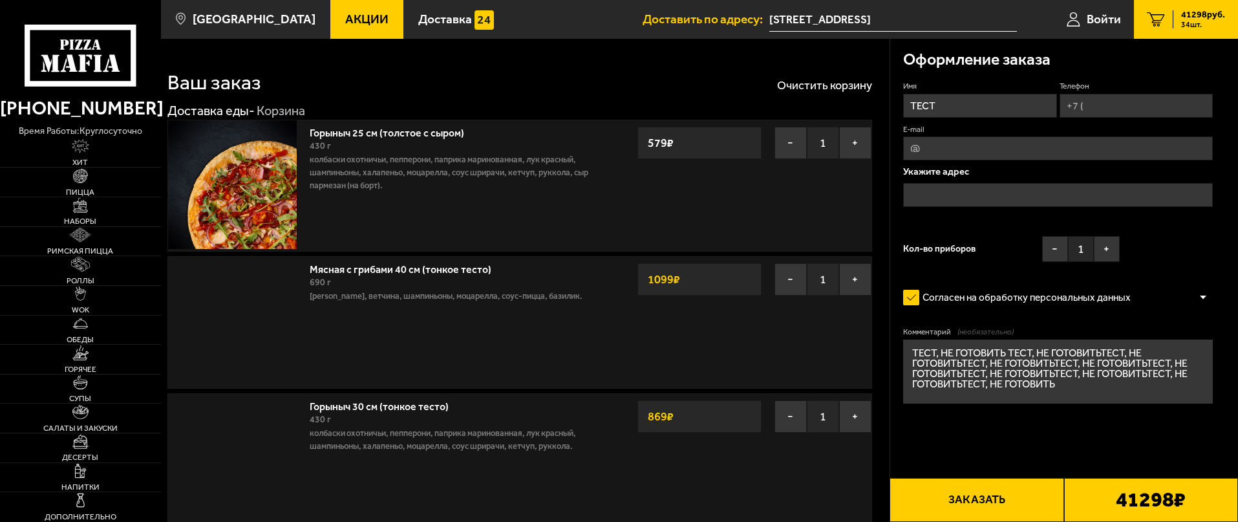
type input "[STREET_ADDRESS]"
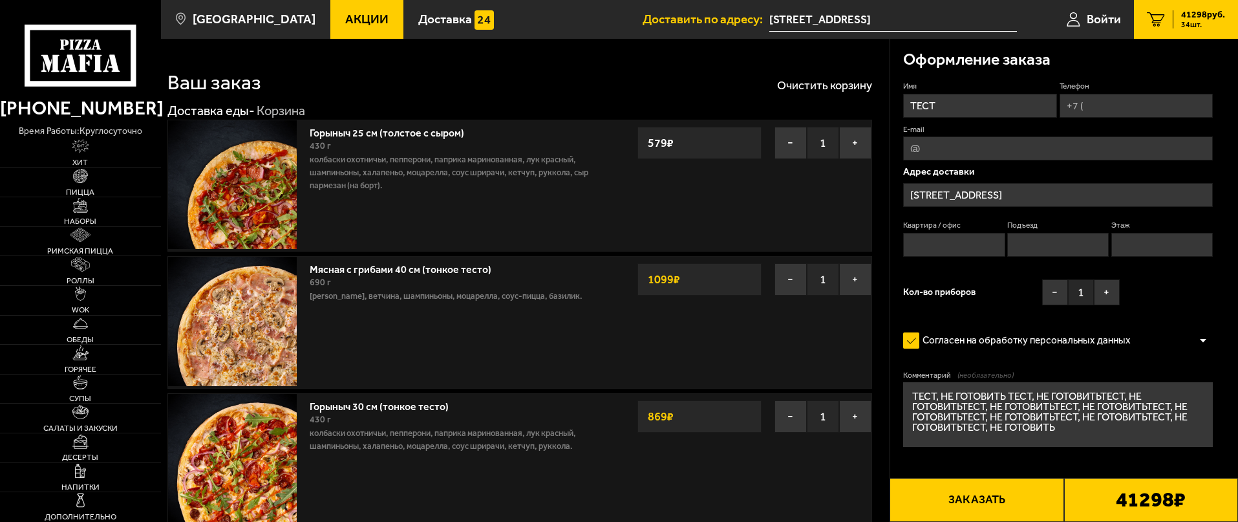
click at [1092, 107] on input "Телефон" at bounding box center [1136, 106] width 153 height 24
type input "[PHONE_NUMBER]"
click at [948, 240] on input "Квартира / офис" at bounding box center [954, 245] width 102 height 24
type input "1"
click at [1043, 243] on input "Подъезд" at bounding box center [1059, 245] width 102 height 24
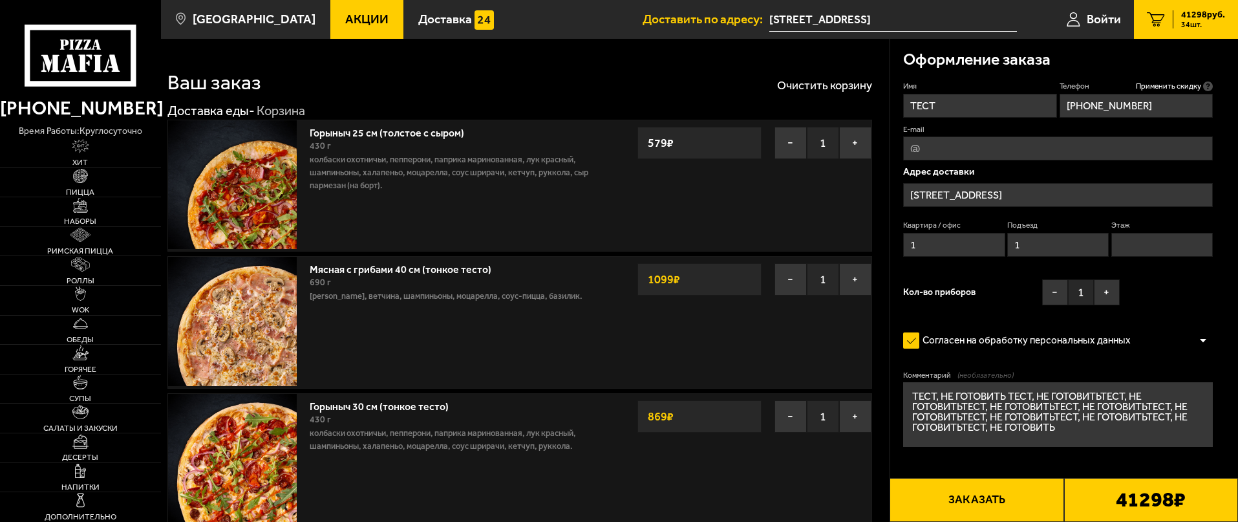
type input "1"
click at [1156, 243] on input "Этаж" at bounding box center [1163, 245] width 102 height 24
type input "1"
click at [1106, 420] on textarea "ТЕСТ, НЕ ГОТОВИТЬ ТЕСТ, НЕ ГОТОВИТЬТЕСТ, НЕ ГОТОВИТЬТЕСТ, НЕ ГОТОВИТЬТЕСТ, НЕ Г…" at bounding box center [1058, 414] width 310 height 65
click at [938, 499] on button "Заказать" at bounding box center [977, 500] width 174 height 44
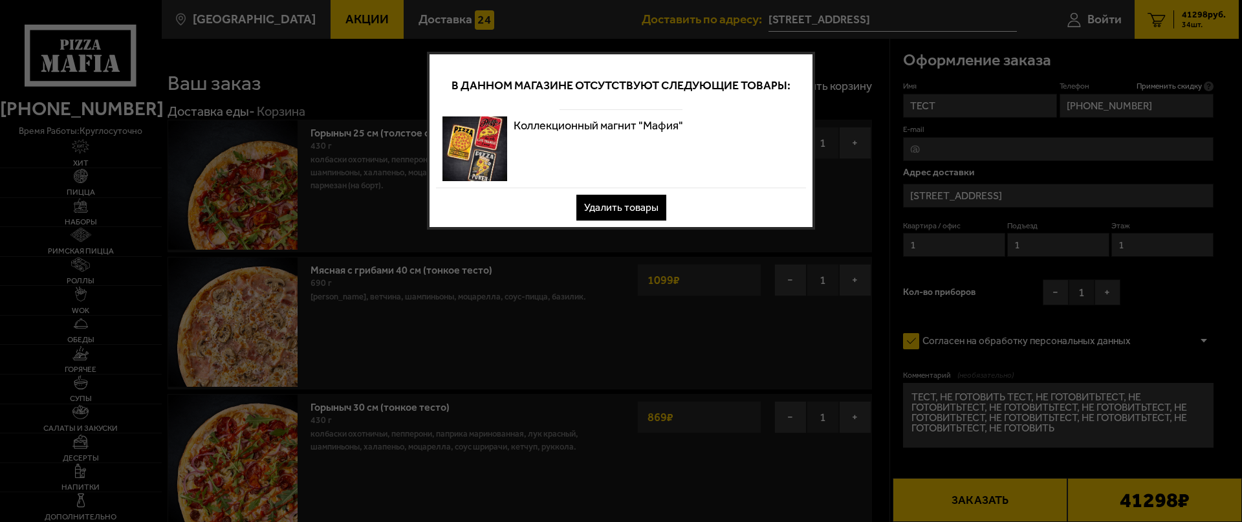
click at [629, 205] on button "Удалить товары" at bounding box center [621, 208] width 90 height 26
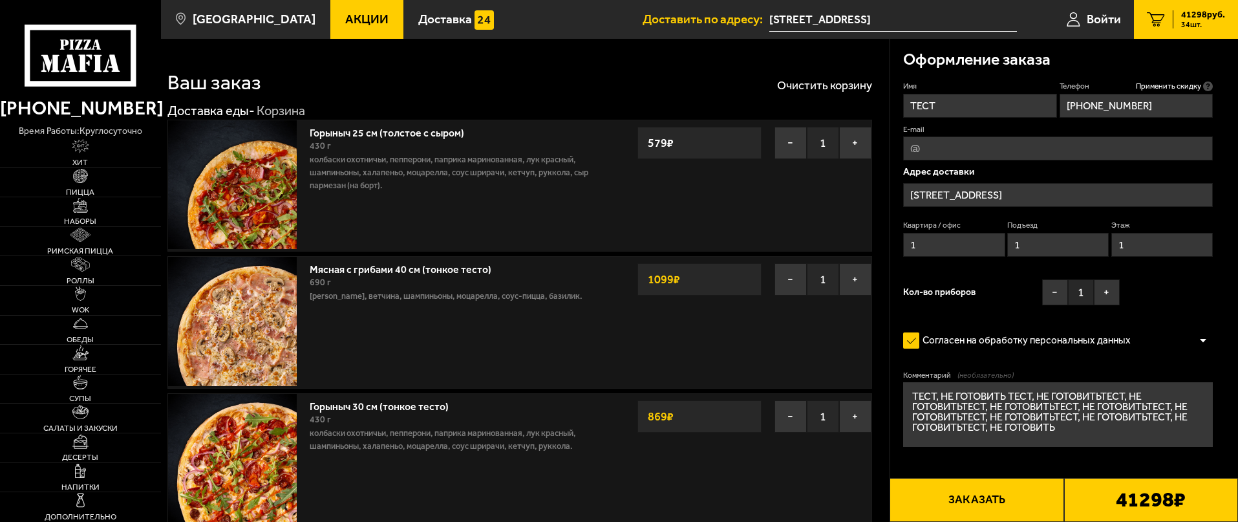
click at [993, 497] on button "Заказать" at bounding box center [977, 500] width 174 height 44
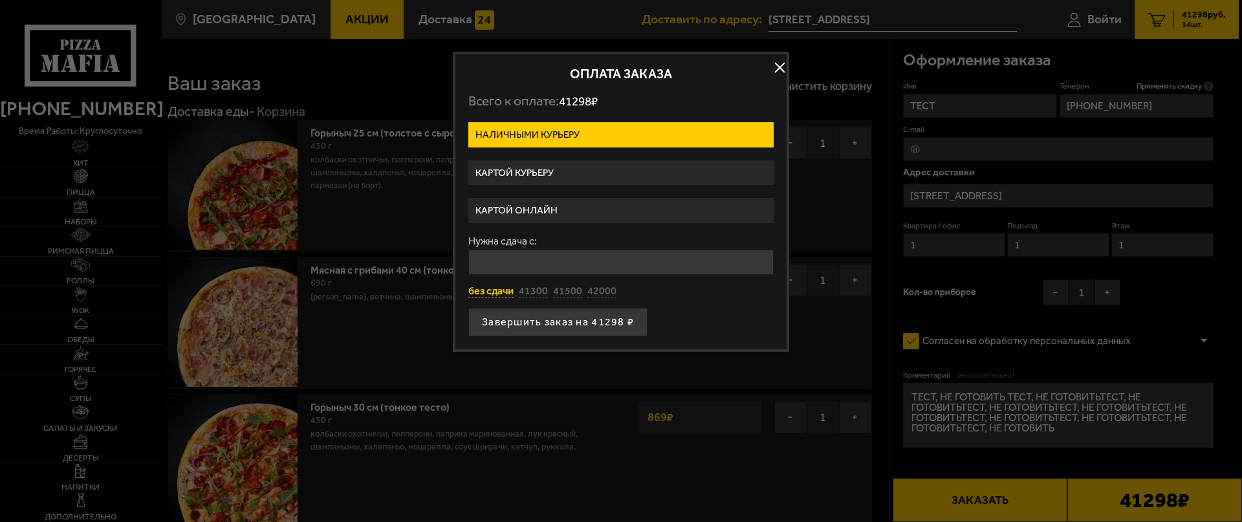
click at [506, 289] on button "без сдачи" at bounding box center [490, 292] width 45 height 14
type input "0"
click at [517, 316] on button "Завершить заказ на 41298 ₽" at bounding box center [557, 322] width 179 height 28
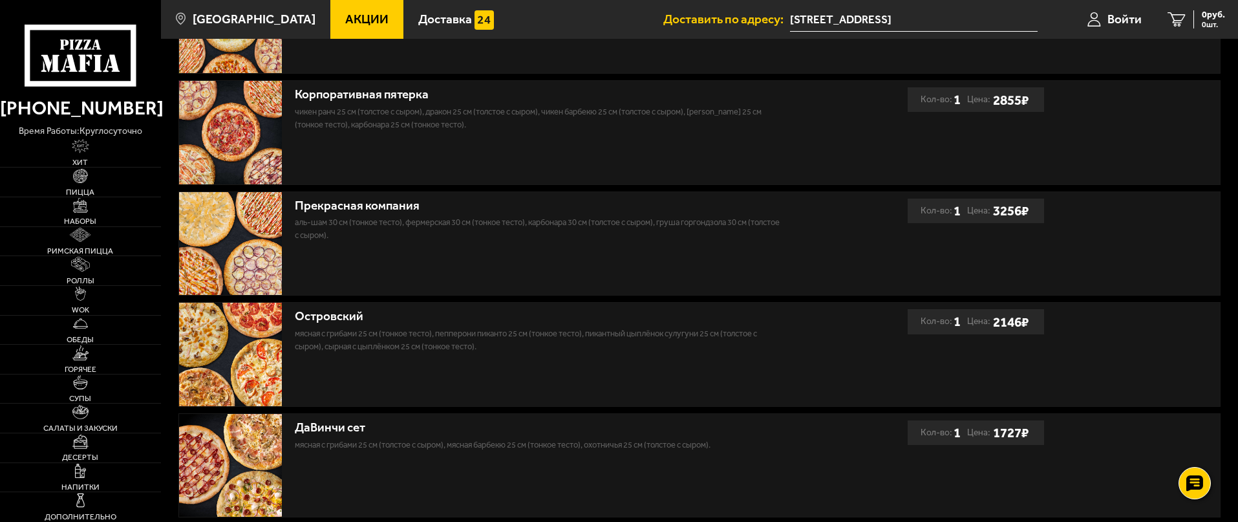
scroll to position [453, 0]
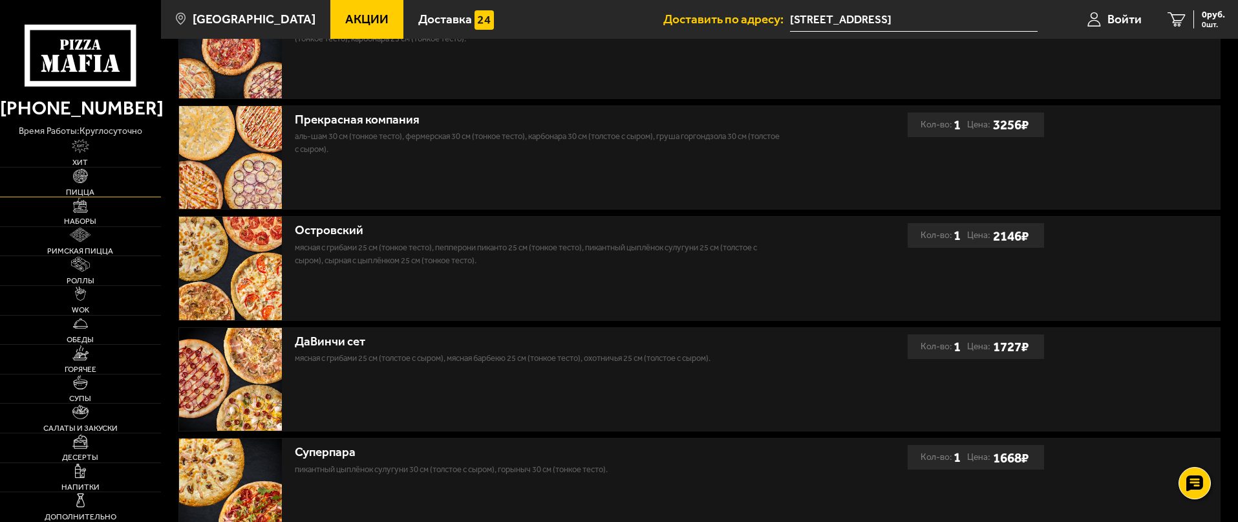
click at [77, 190] on span "Пицца" at bounding box center [80, 192] width 28 height 8
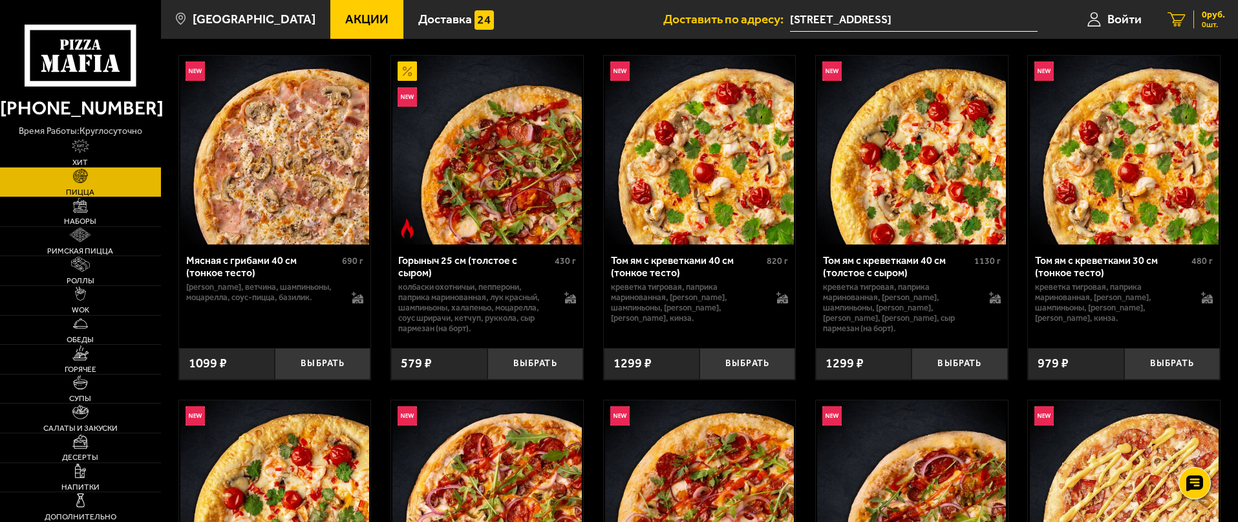
scroll to position [2120, 0]
